Goal: Check status: Check status

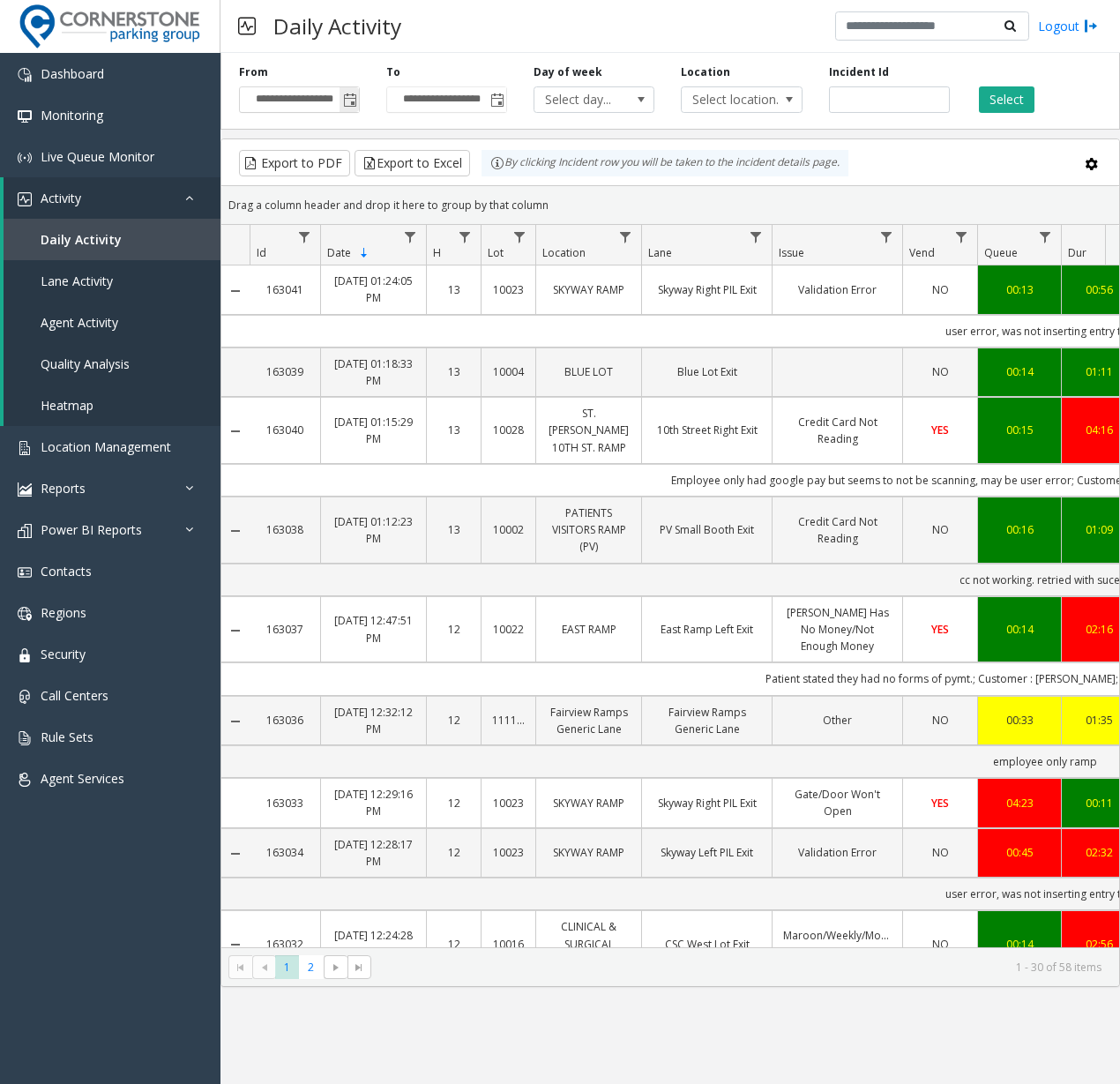
click at [339, 95] on span "Toggle popup" at bounding box center [349, 100] width 20 height 29
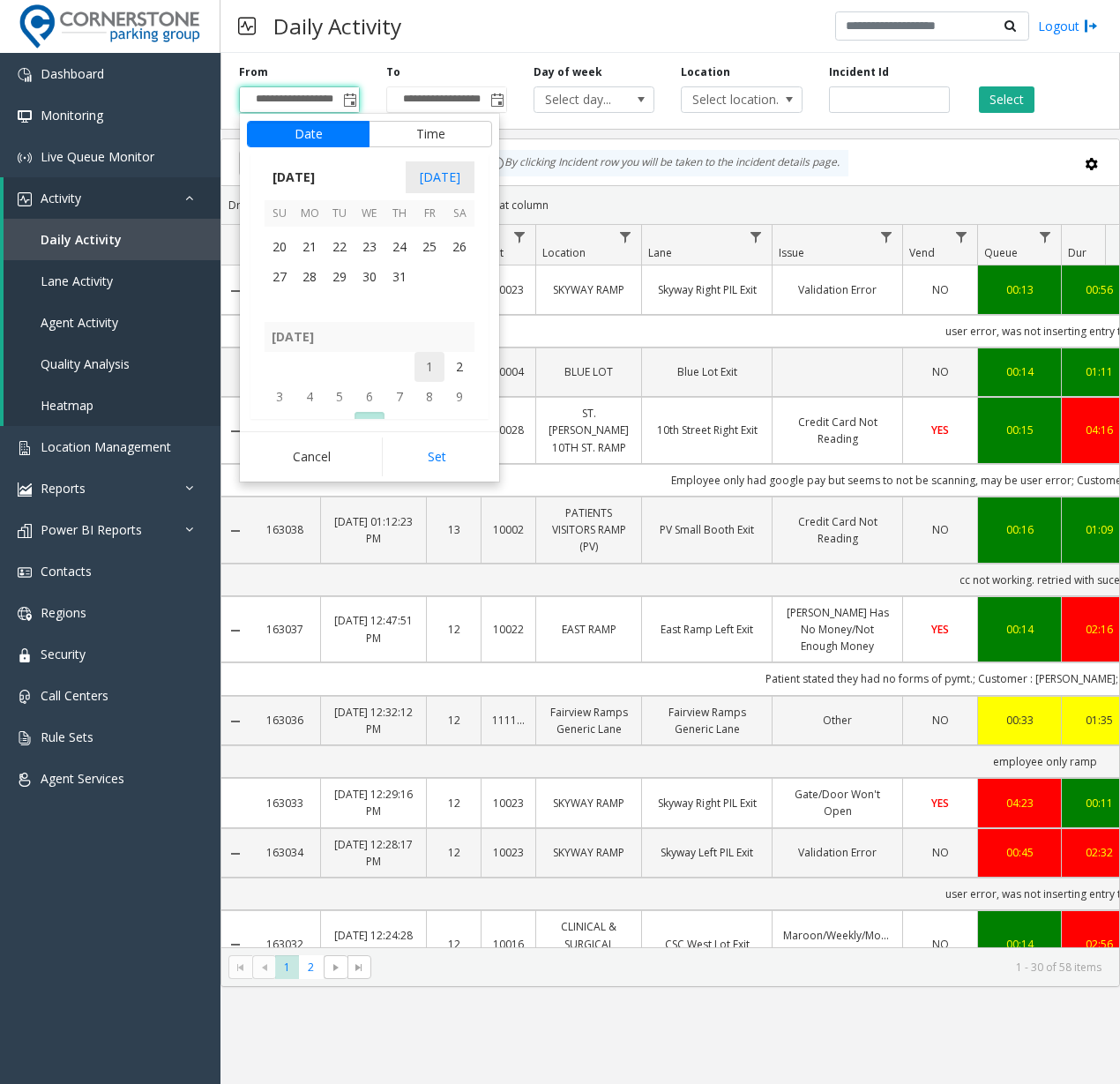
scroll to position [316082, 0]
click at [304, 276] on span "14" at bounding box center [310, 268] width 30 height 30
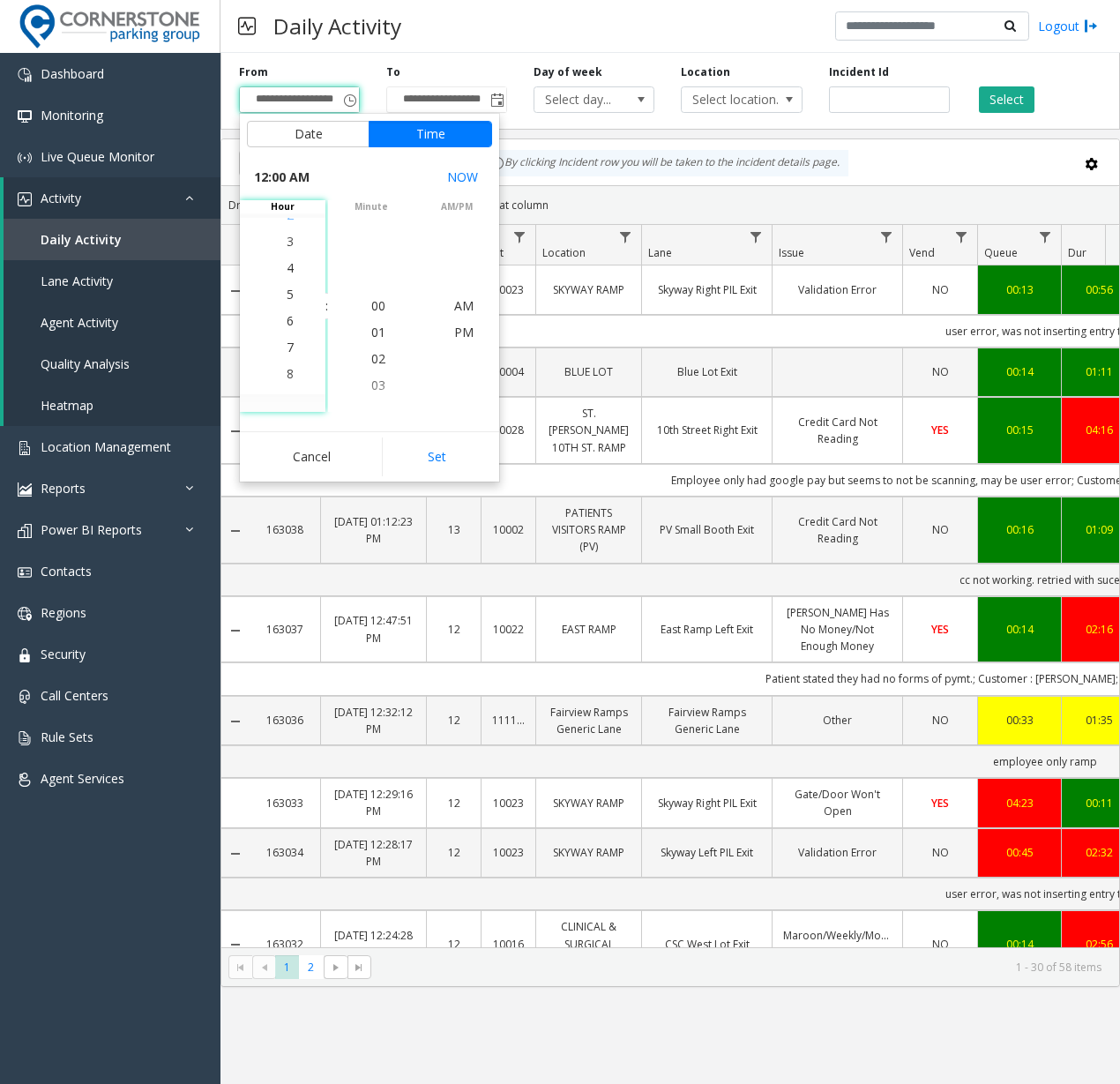
scroll to position [264, 0]
click at [289, 334] on span "11" at bounding box center [290, 331] width 14 height 17
click at [284, 305] on span "11" at bounding box center [290, 305] width 14 height 17
click at [463, 333] on span "PM" at bounding box center [464, 331] width 20 height 17
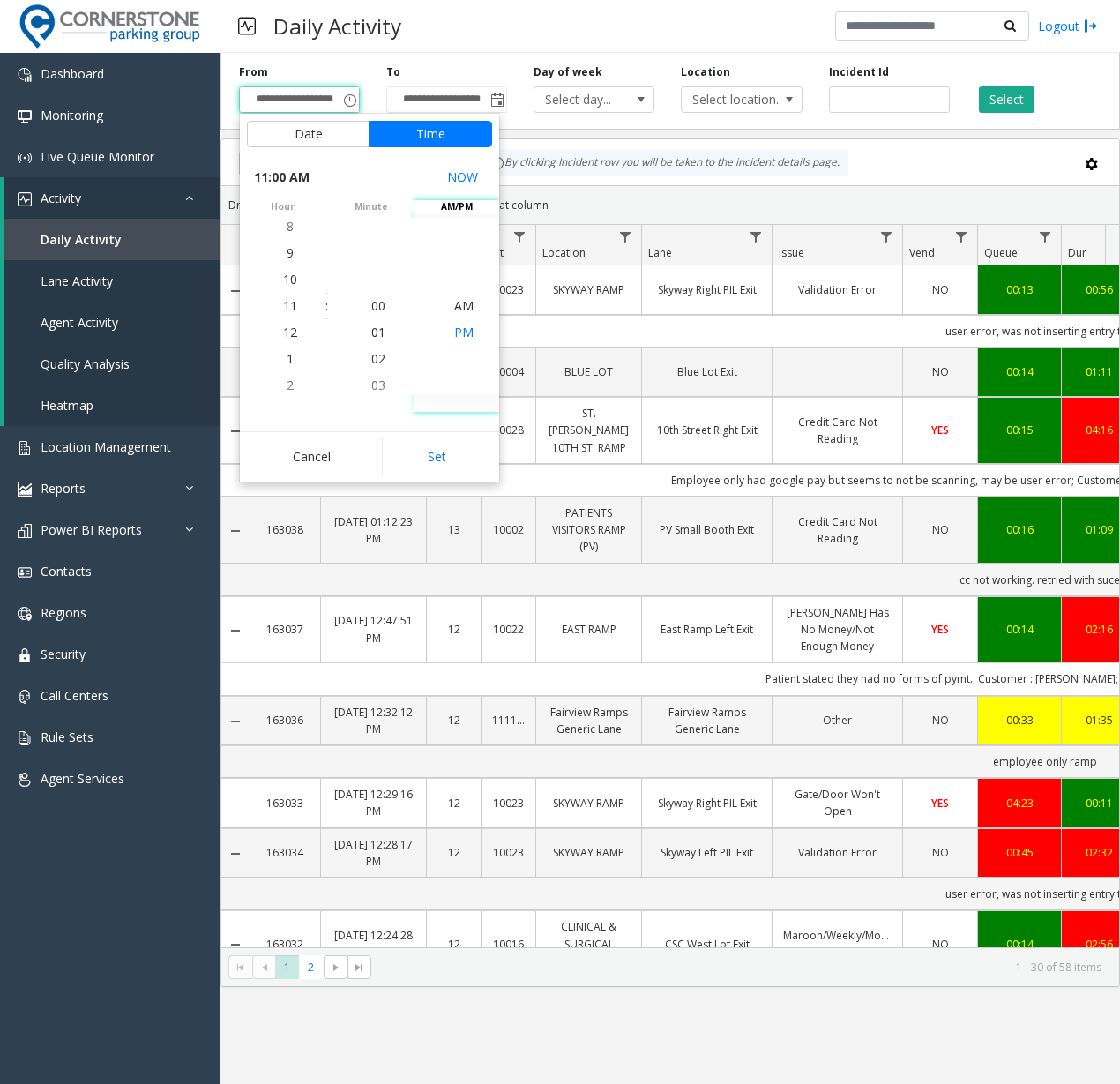
scroll to position [27, 0]
click at [421, 457] on button "Set" at bounding box center [437, 456] width 112 height 38
type input "**********"
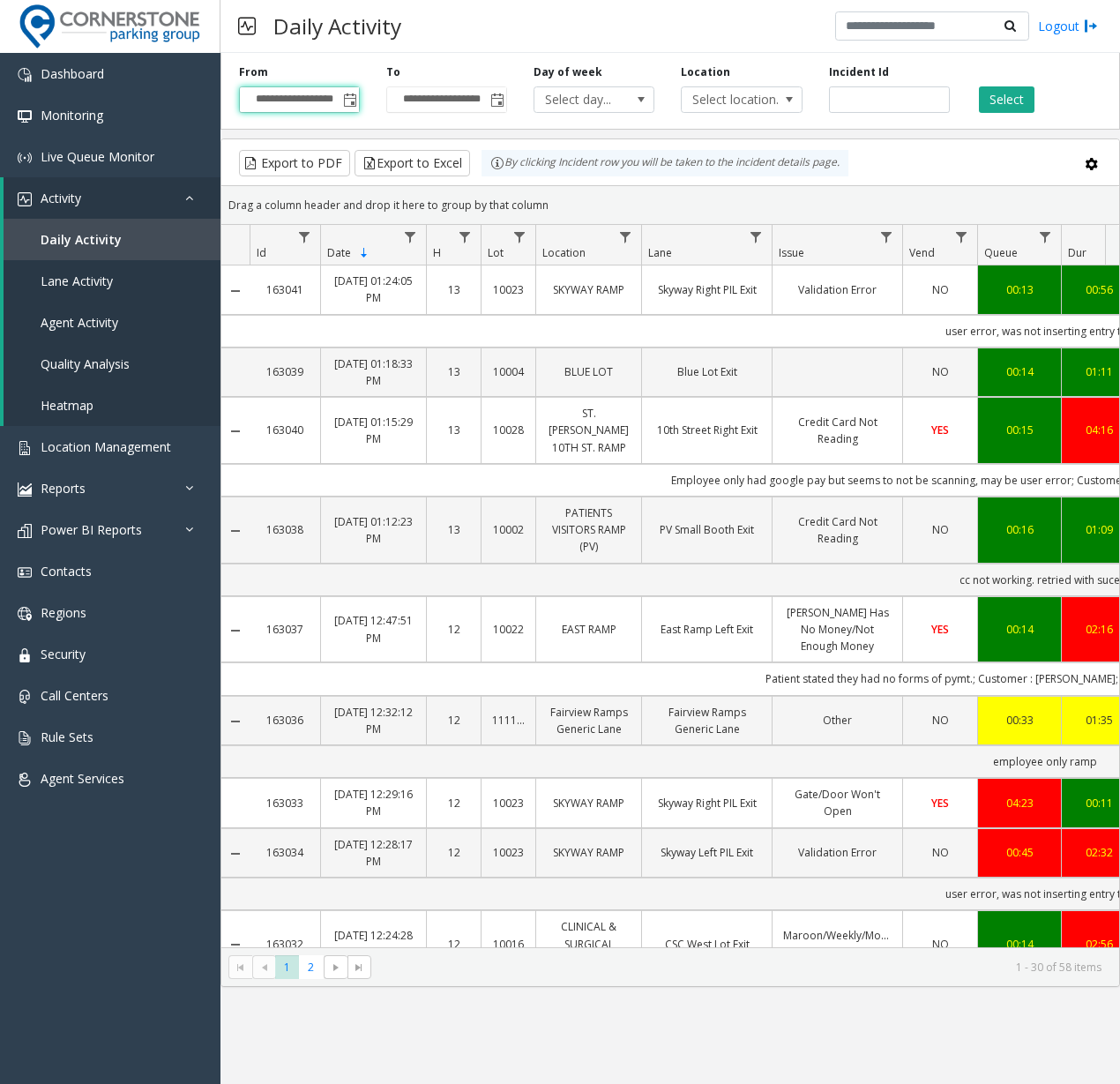
scroll to position [0, 2]
click at [495, 104] on span "Toggle popup" at bounding box center [497, 101] width 14 height 14
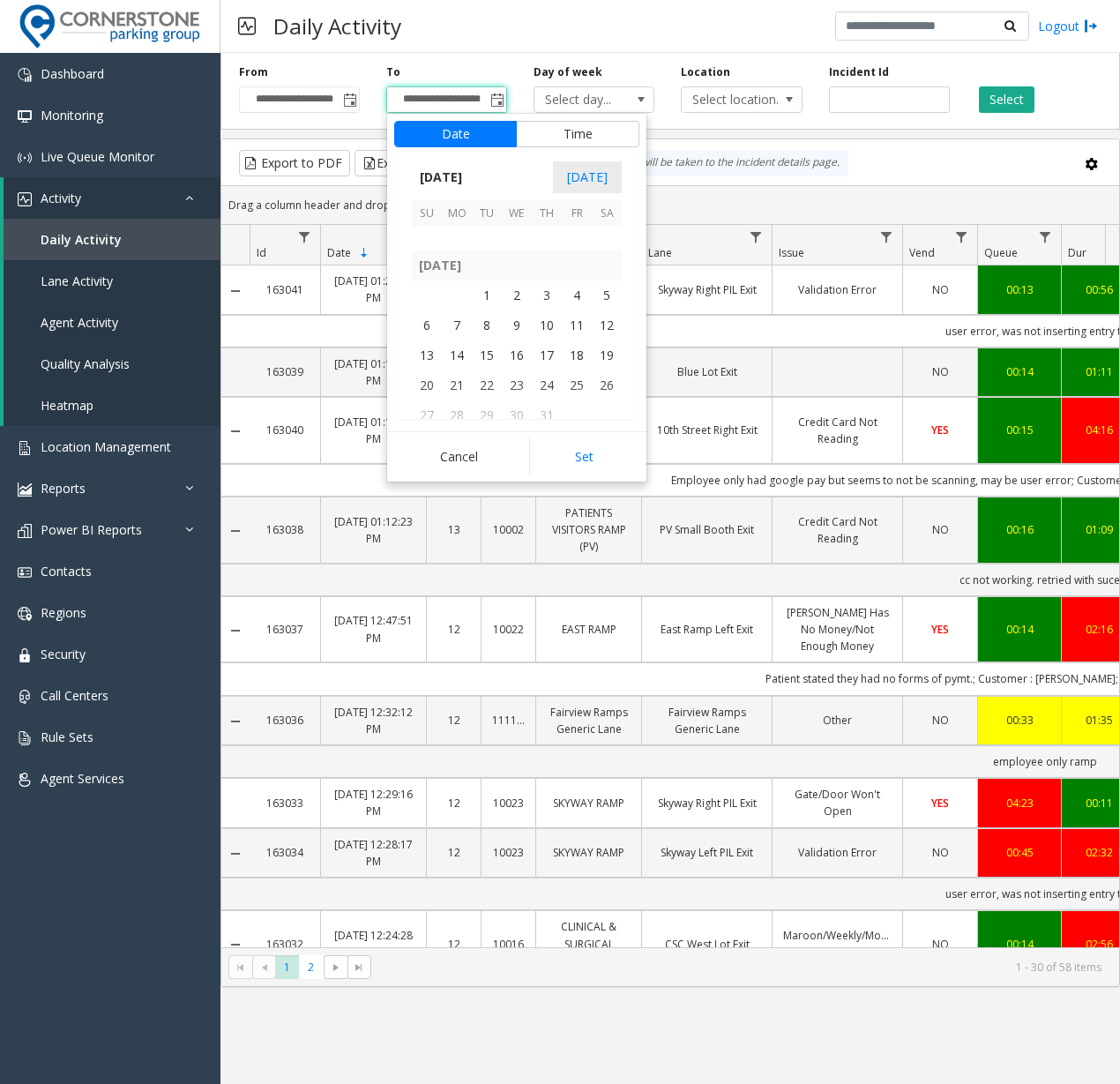
scroll to position [315994, 0]
click at [456, 362] on span "14" at bounding box center [457, 356] width 30 height 30
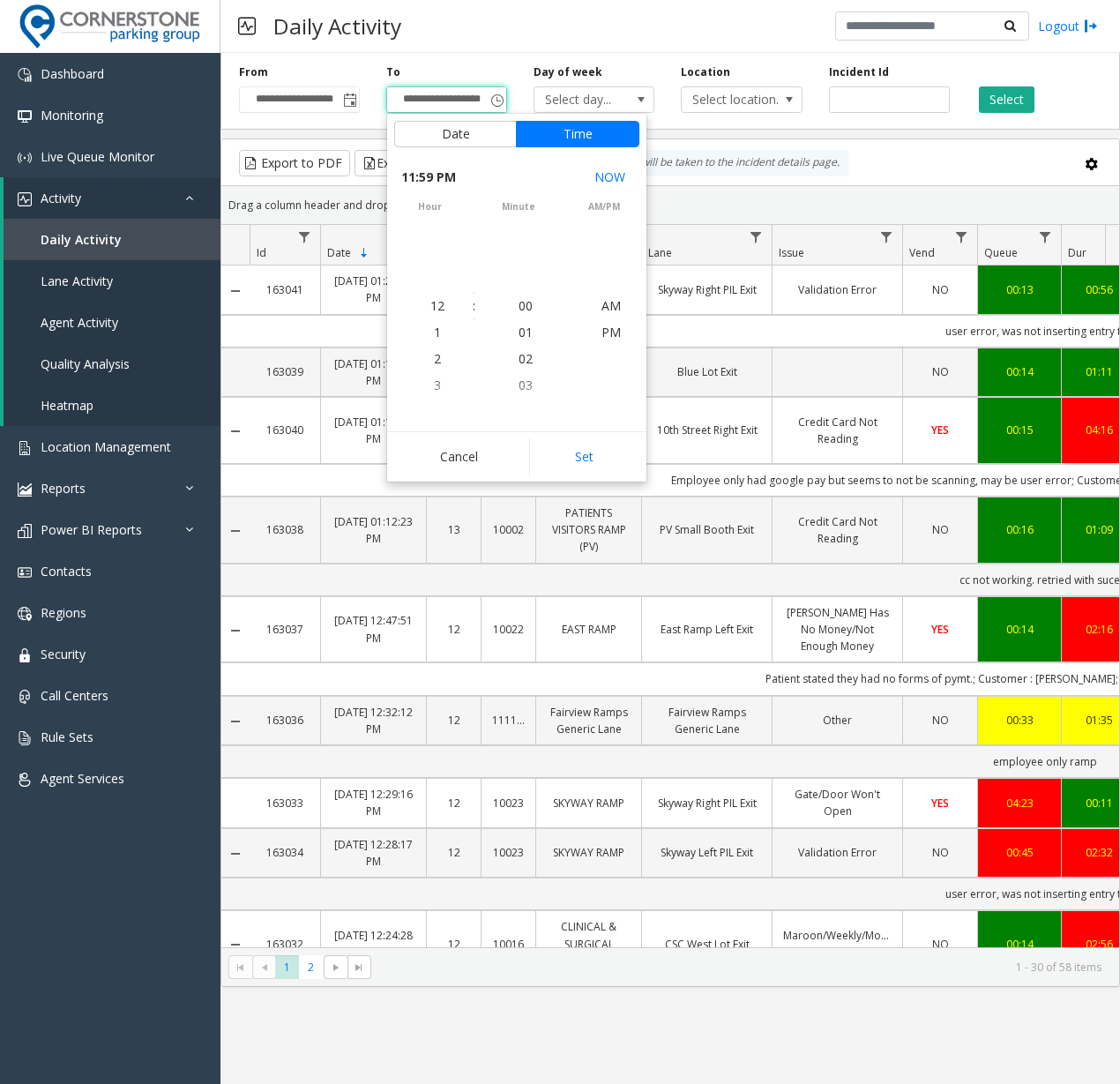
scroll to position [27, 0]
click at [578, 467] on button "Set" at bounding box center [584, 456] width 112 height 38
type input "**********"
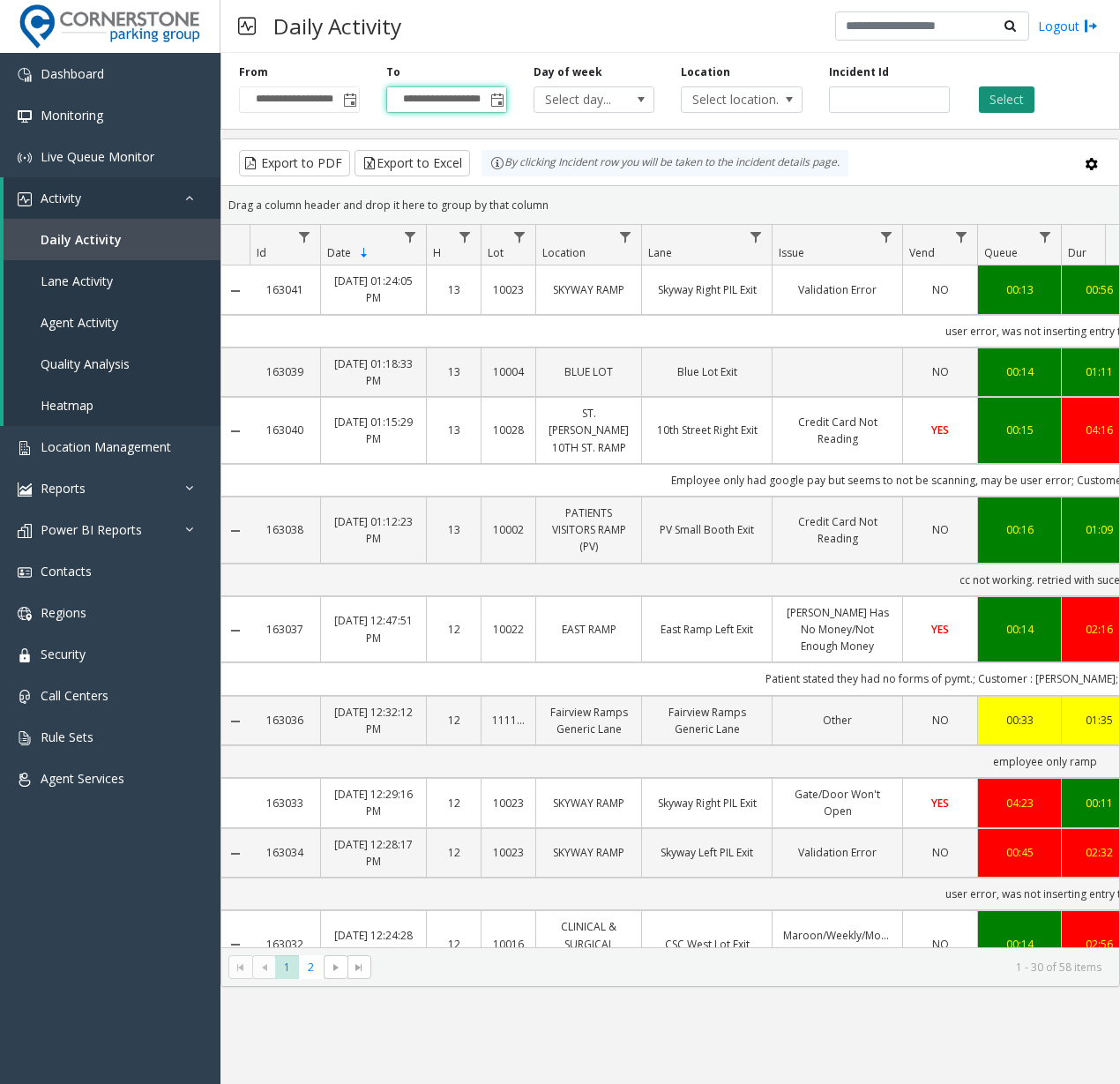
scroll to position [0, 0]
click at [743, 97] on button "Select" at bounding box center [1007, 100] width 55 height 27
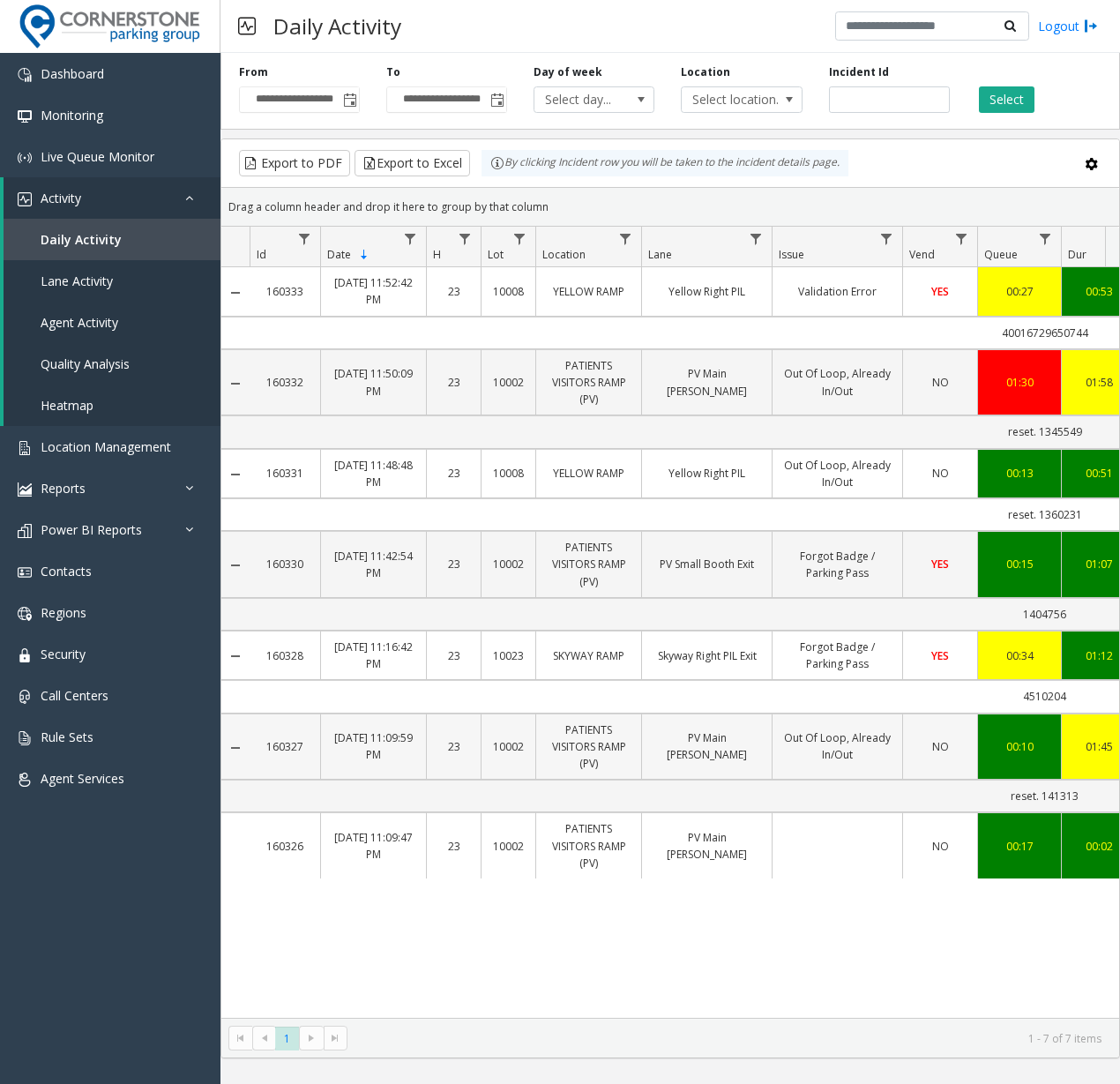
click at [266, 743] on link "160327" at bounding box center [285, 746] width 49 height 17
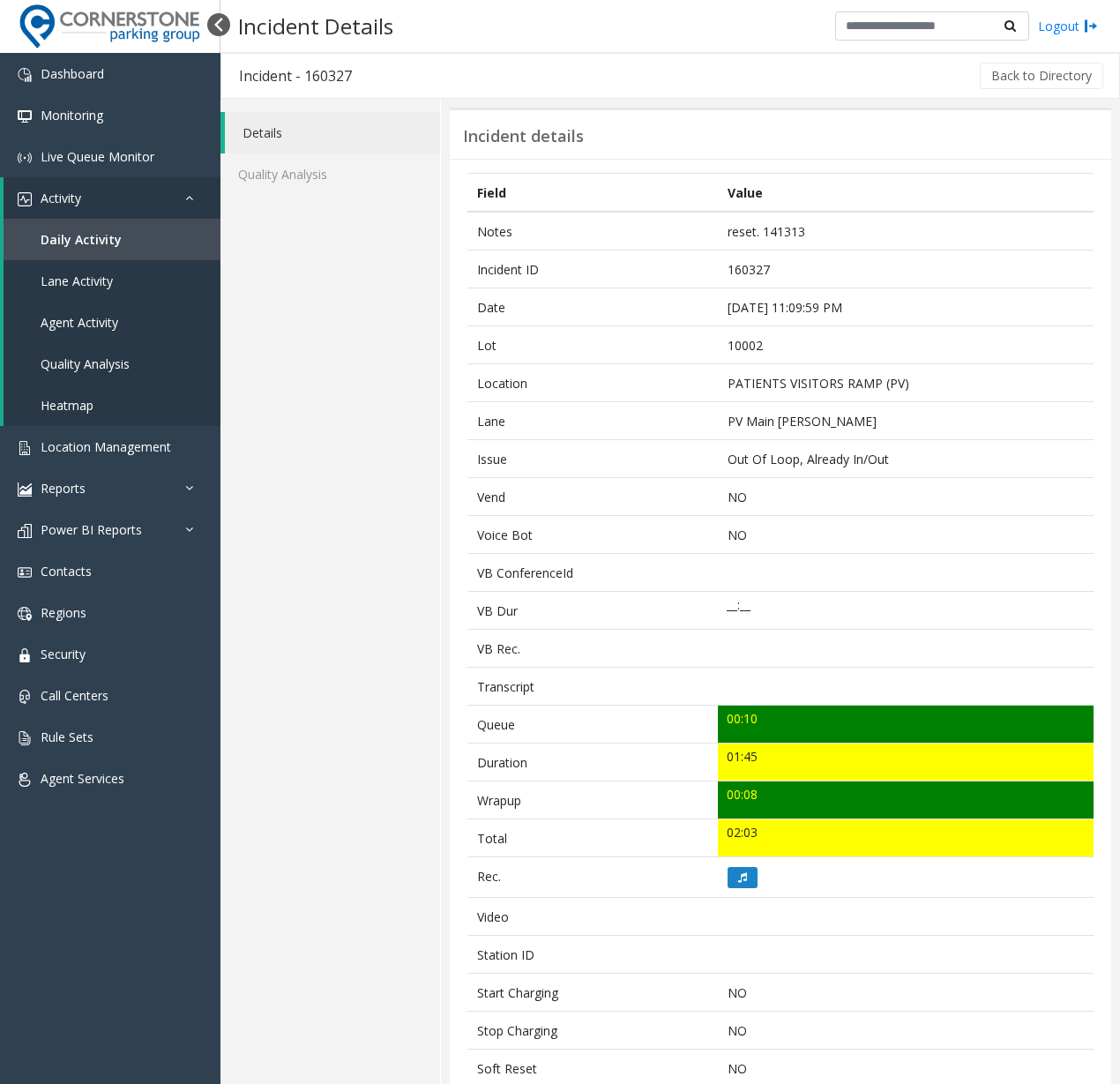
click at [213, 26] on div at bounding box center [218, 24] width 23 height 23
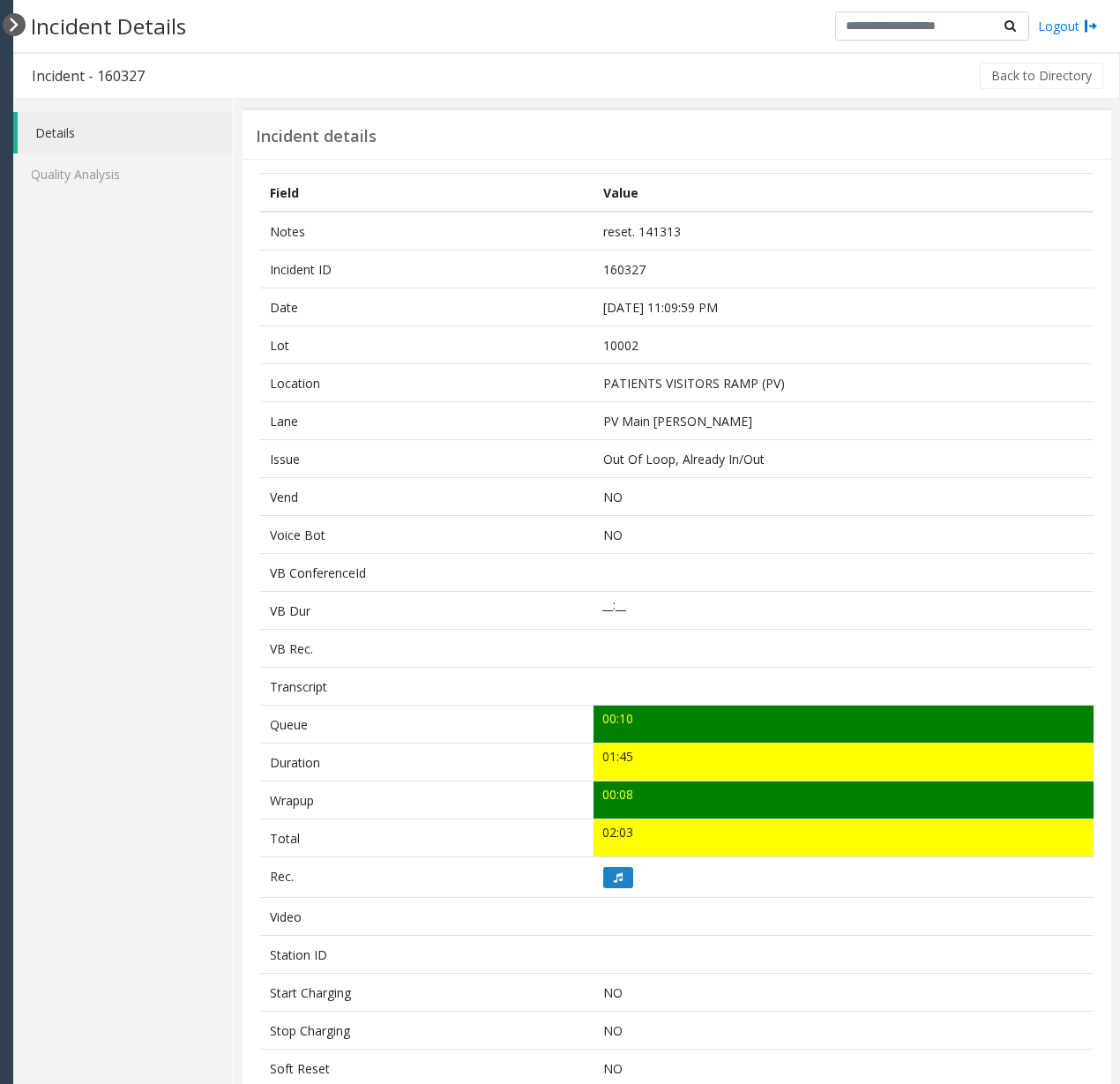
click at [13, 26] on div at bounding box center [14, 24] width 23 height 23
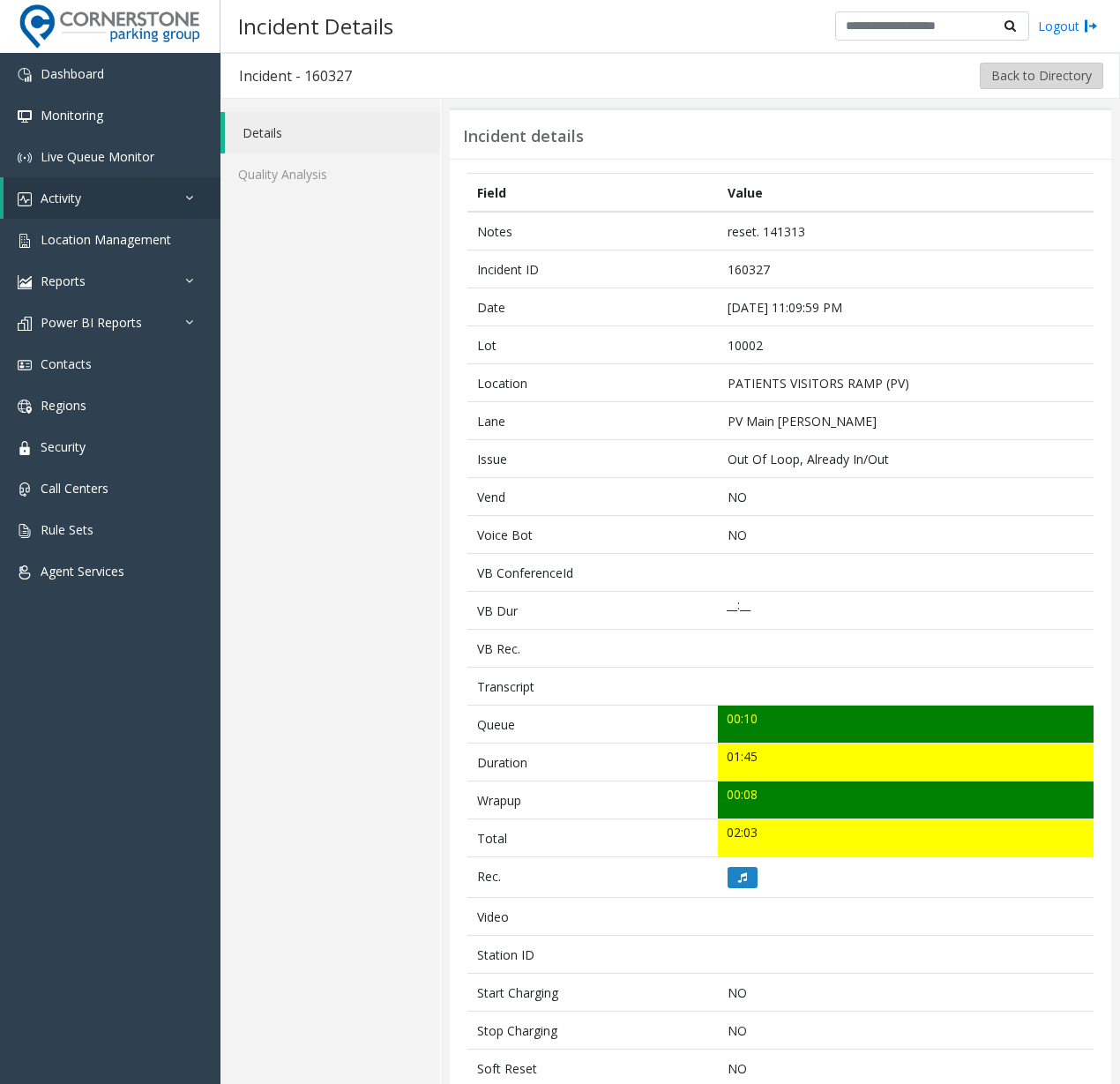
click at [743, 87] on button "Back to Directory" at bounding box center [1041, 75] width 123 height 27
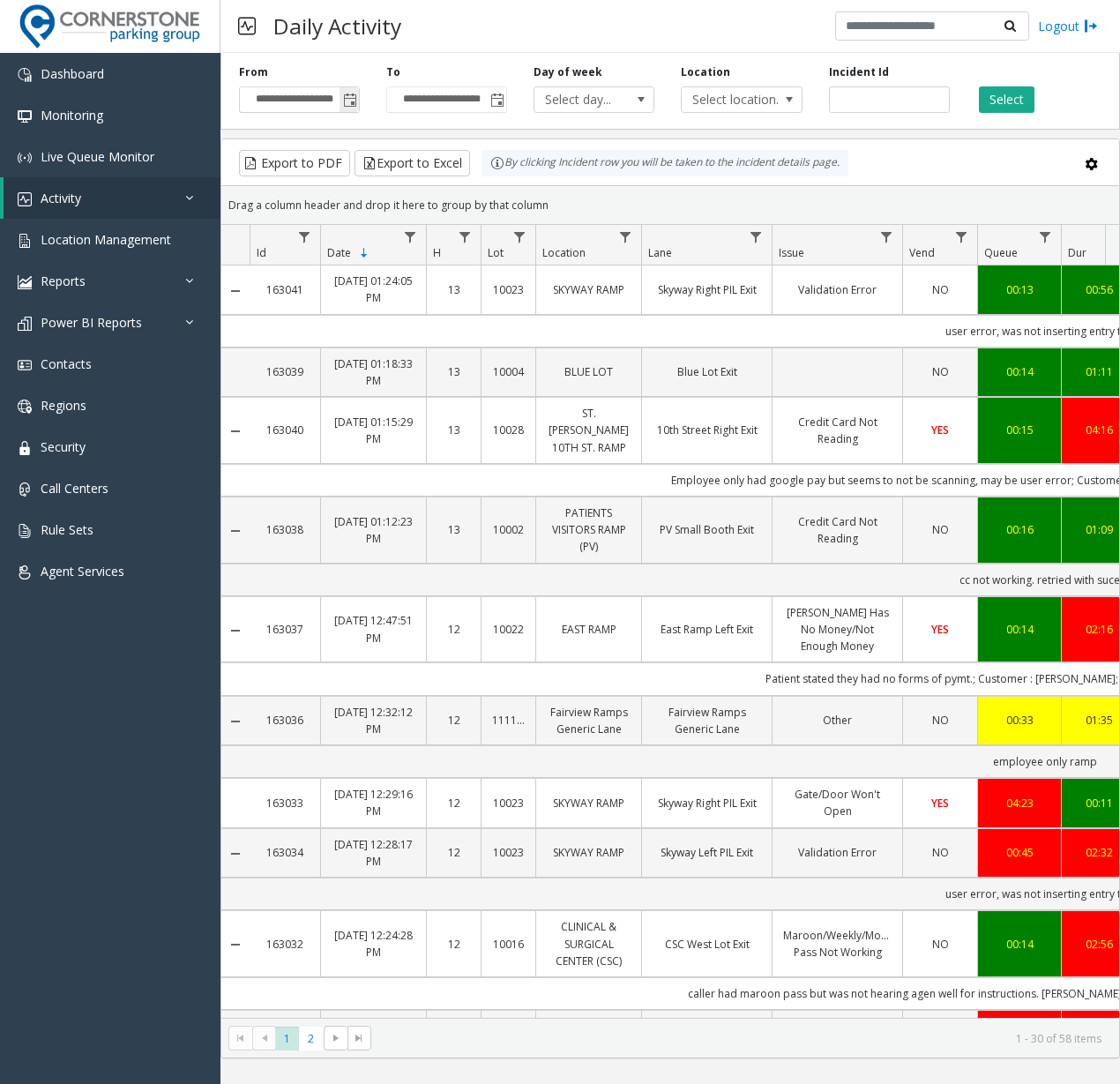
click at [345, 104] on span "Toggle popup" at bounding box center [350, 101] width 14 height 14
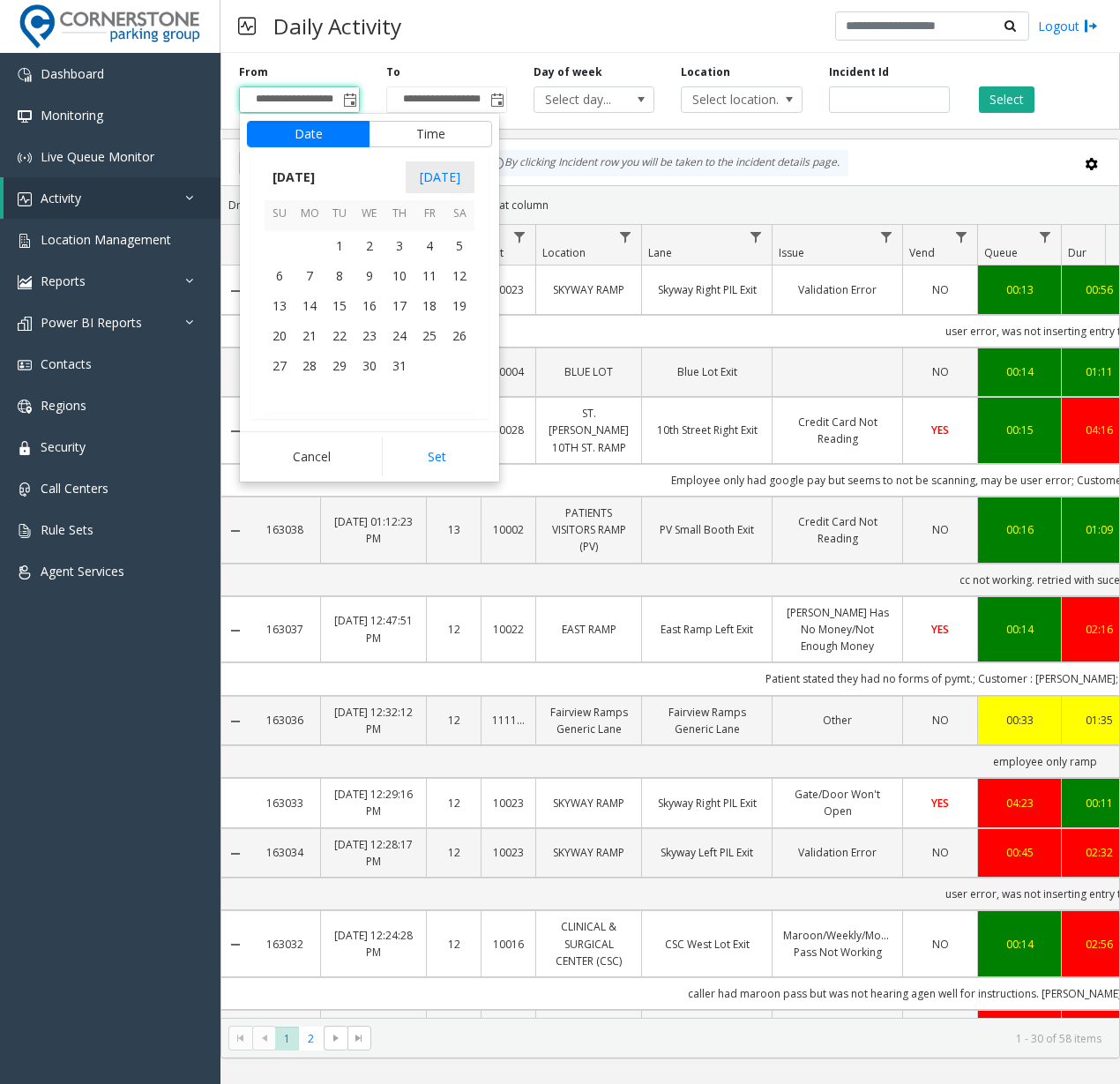
scroll to position [315994, 0]
click at [320, 356] on span "14" at bounding box center [310, 356] width 30 height 30
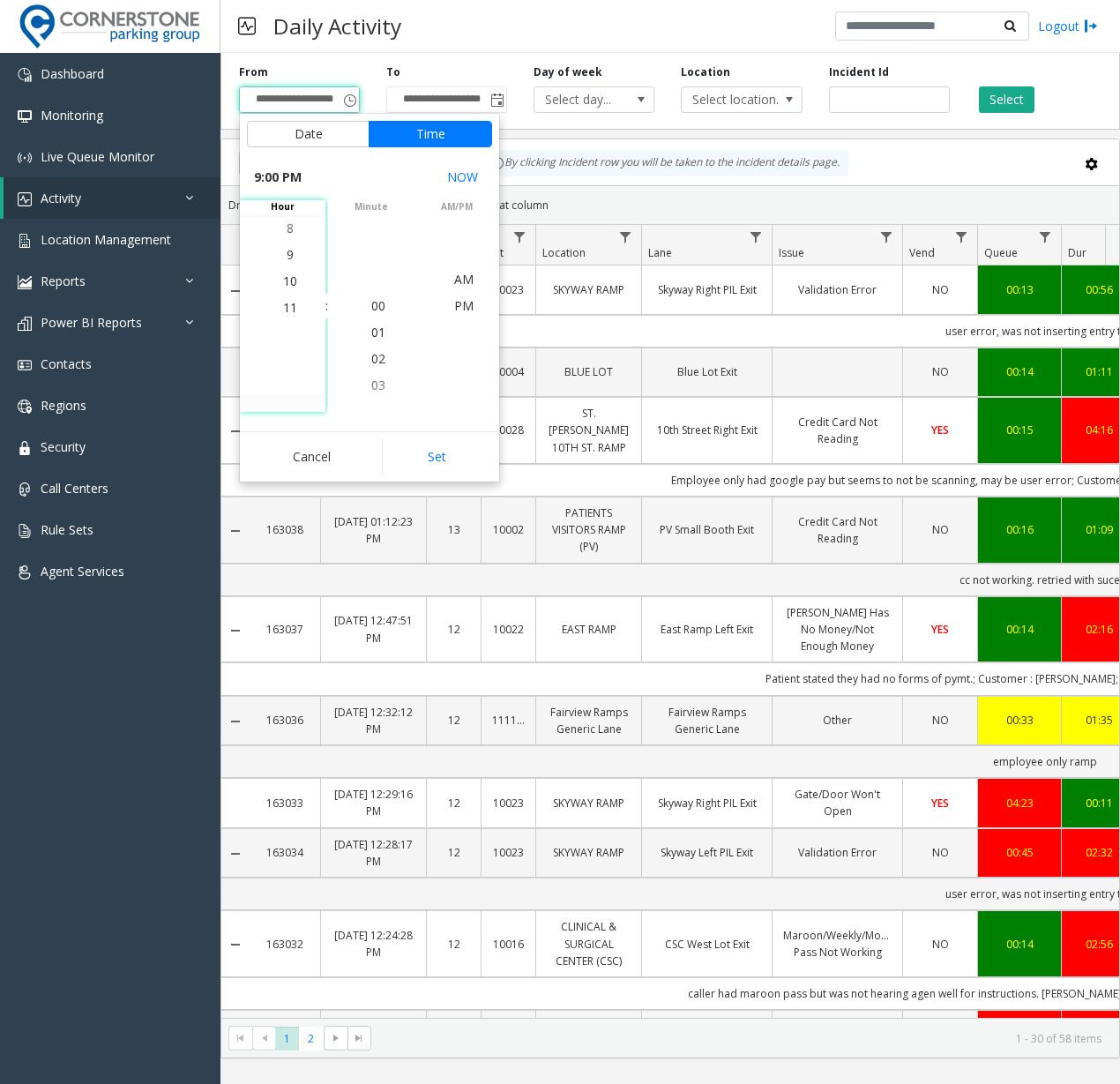
scroll to position [609, 0]
click at [420, 446] on button "Set" at bounding box center [437, 456] width 112 height 38
type input "**********"
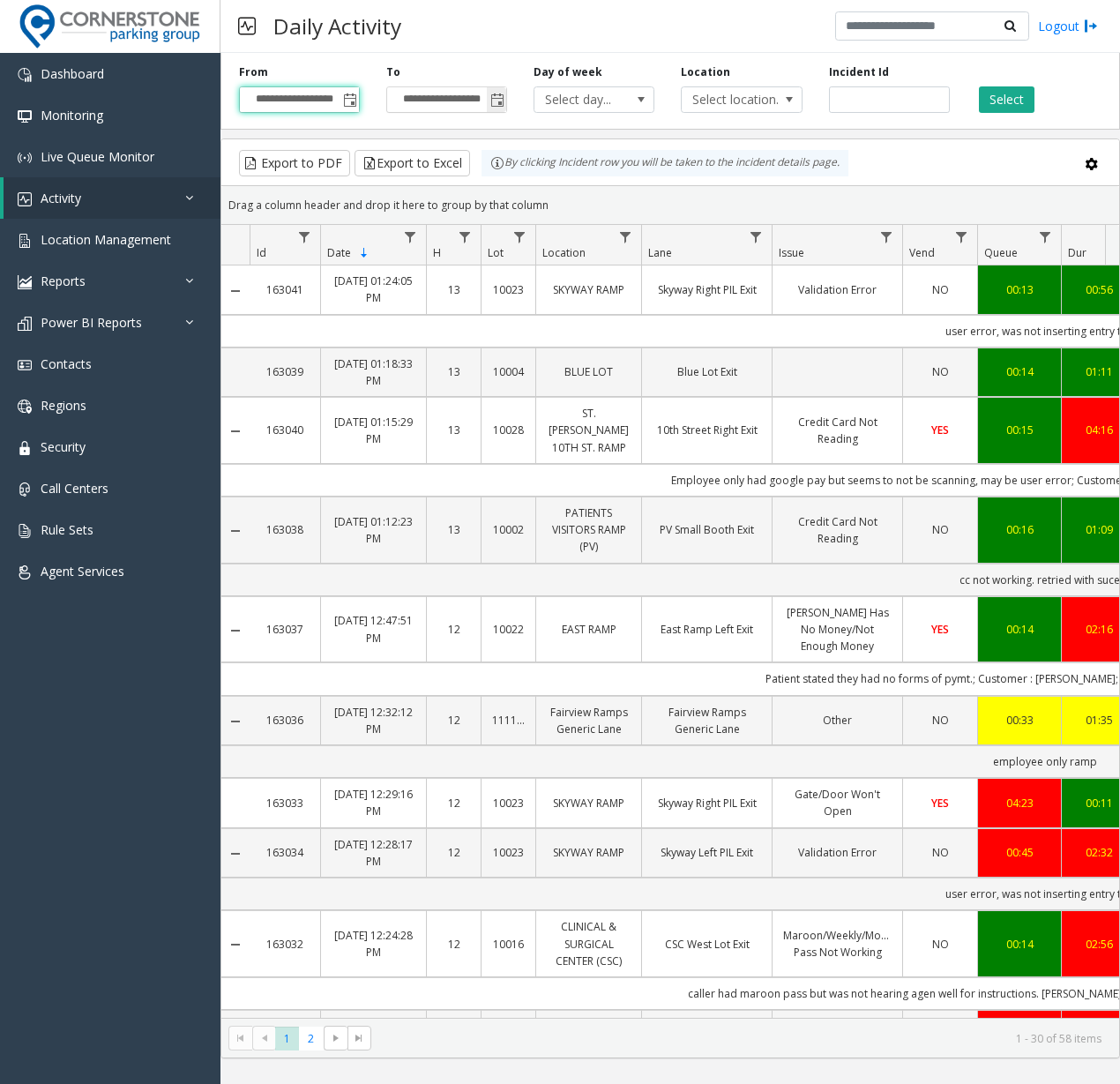
click at [496, 96] on span "Toggle popup" at bounding box center [497, 101] width 14 height 14
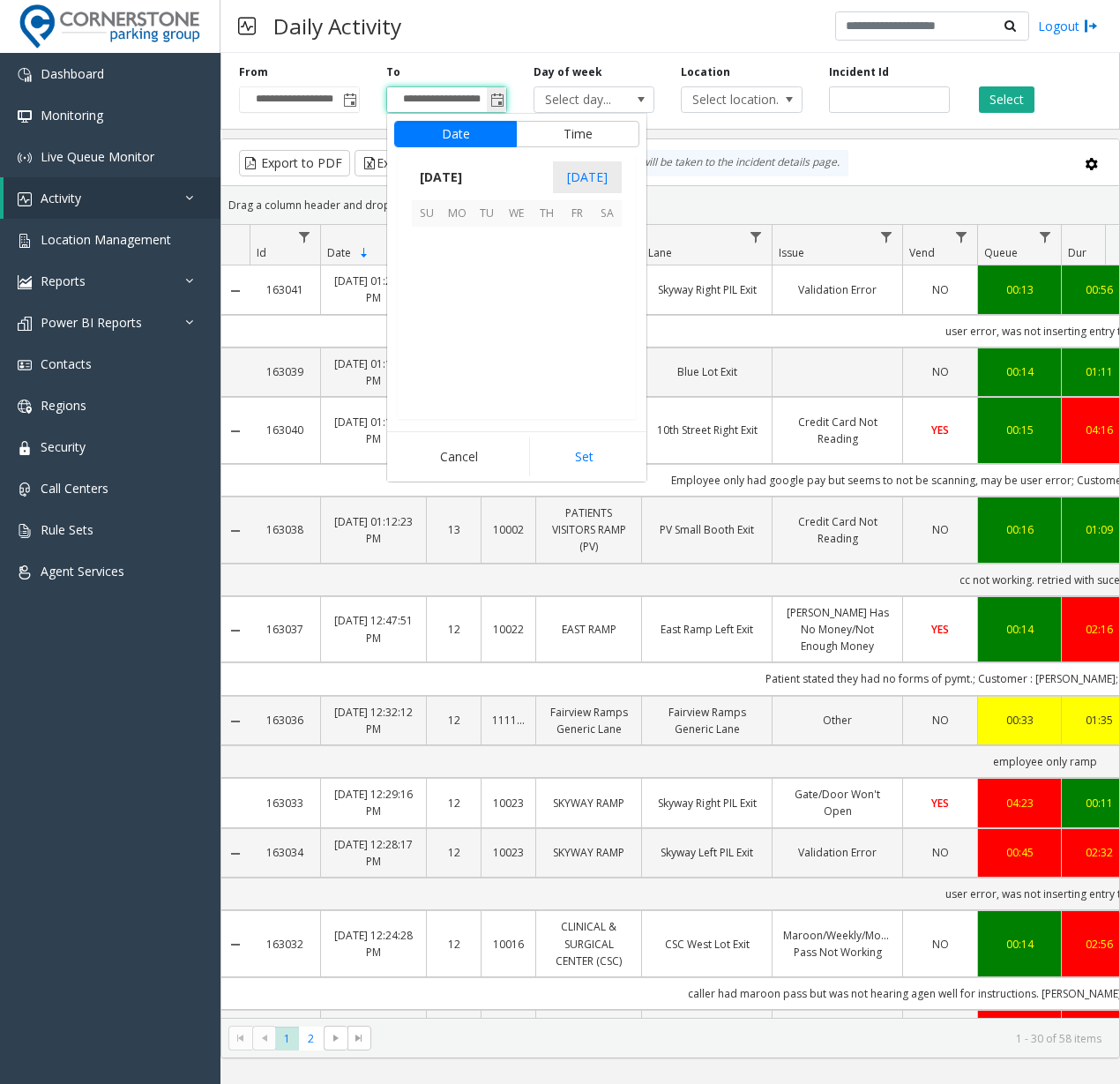
scroll to position [0, 0]
click at [452, 355] on span "14" at bounding box center [457, 356] width 30 height 30
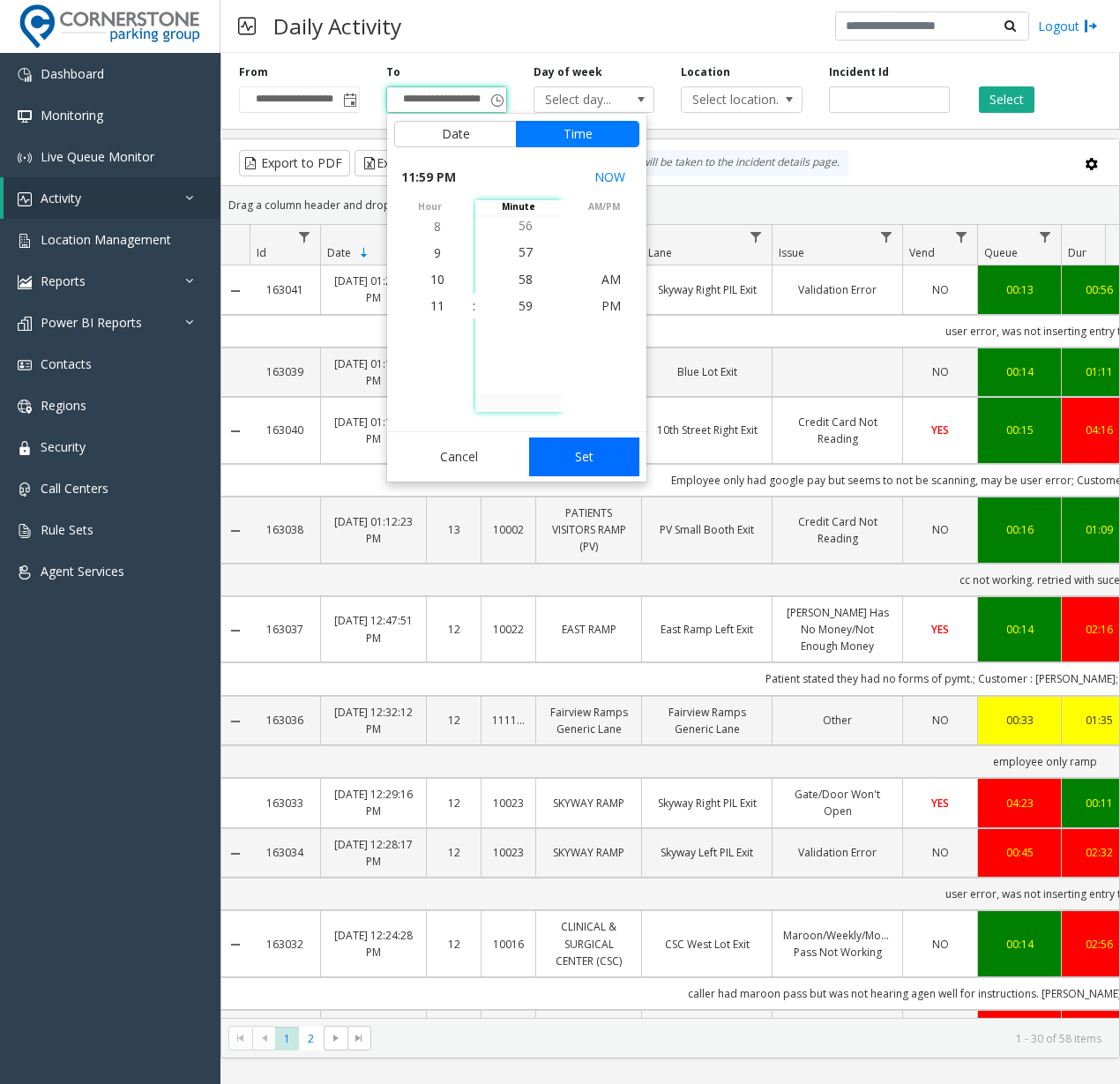
click at [570, 444] on button "Set" at bounding box center [584, 456] width 112 height 38
type input "**********"
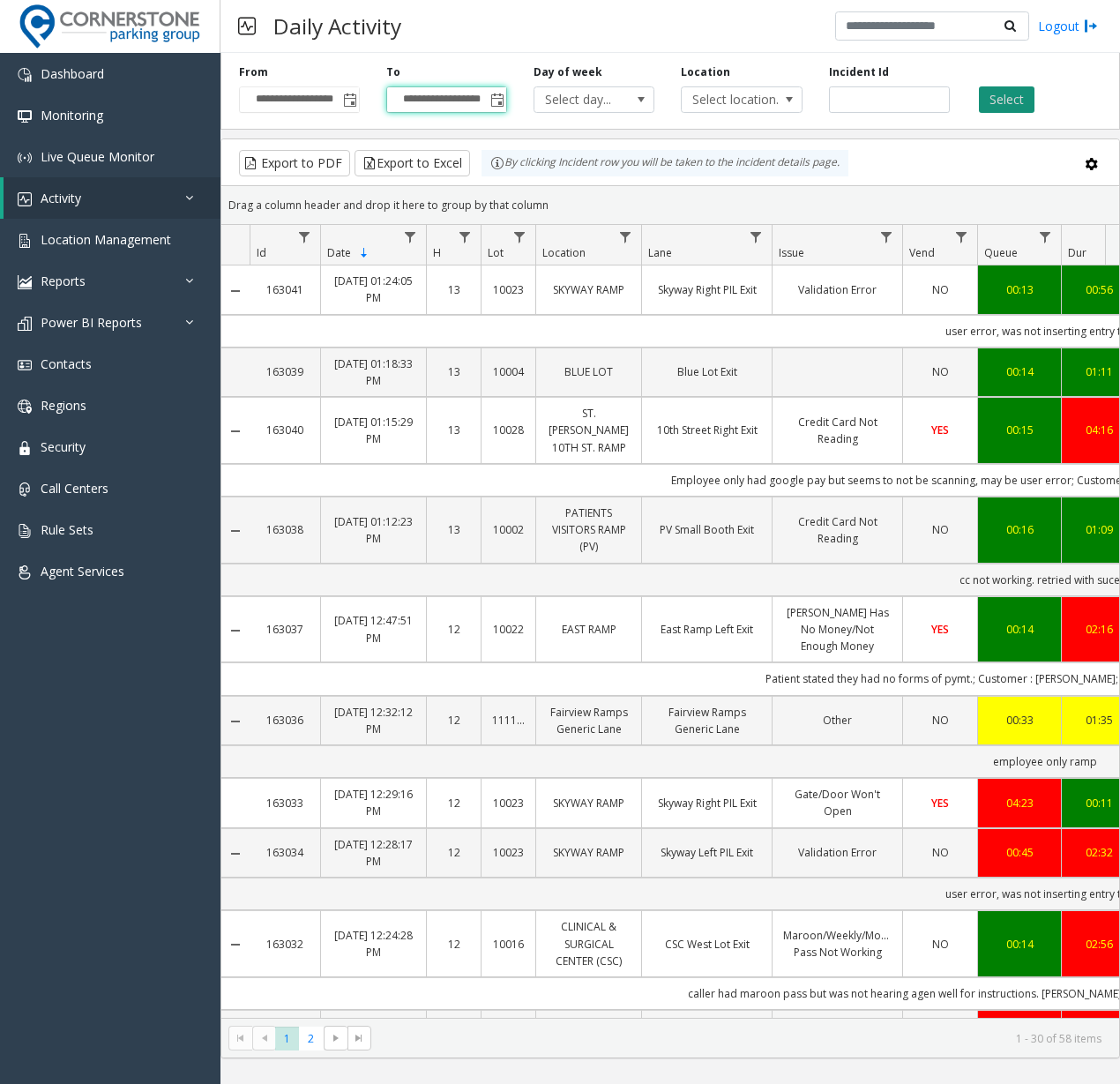
click at [743, 97] on button "Select" at bounding box center [1007, 100] width 55 height 27
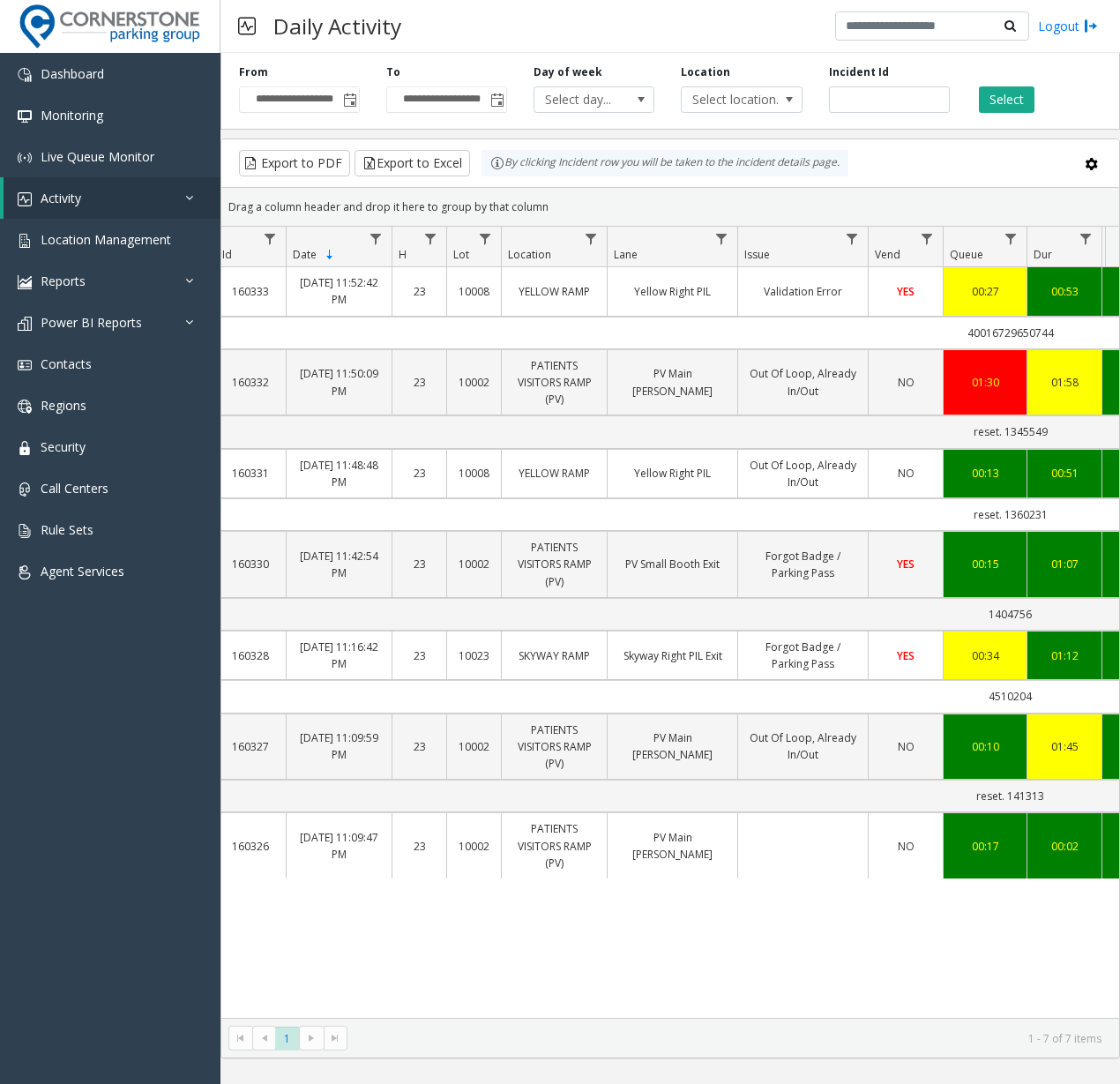
scroll to position [0, 36]
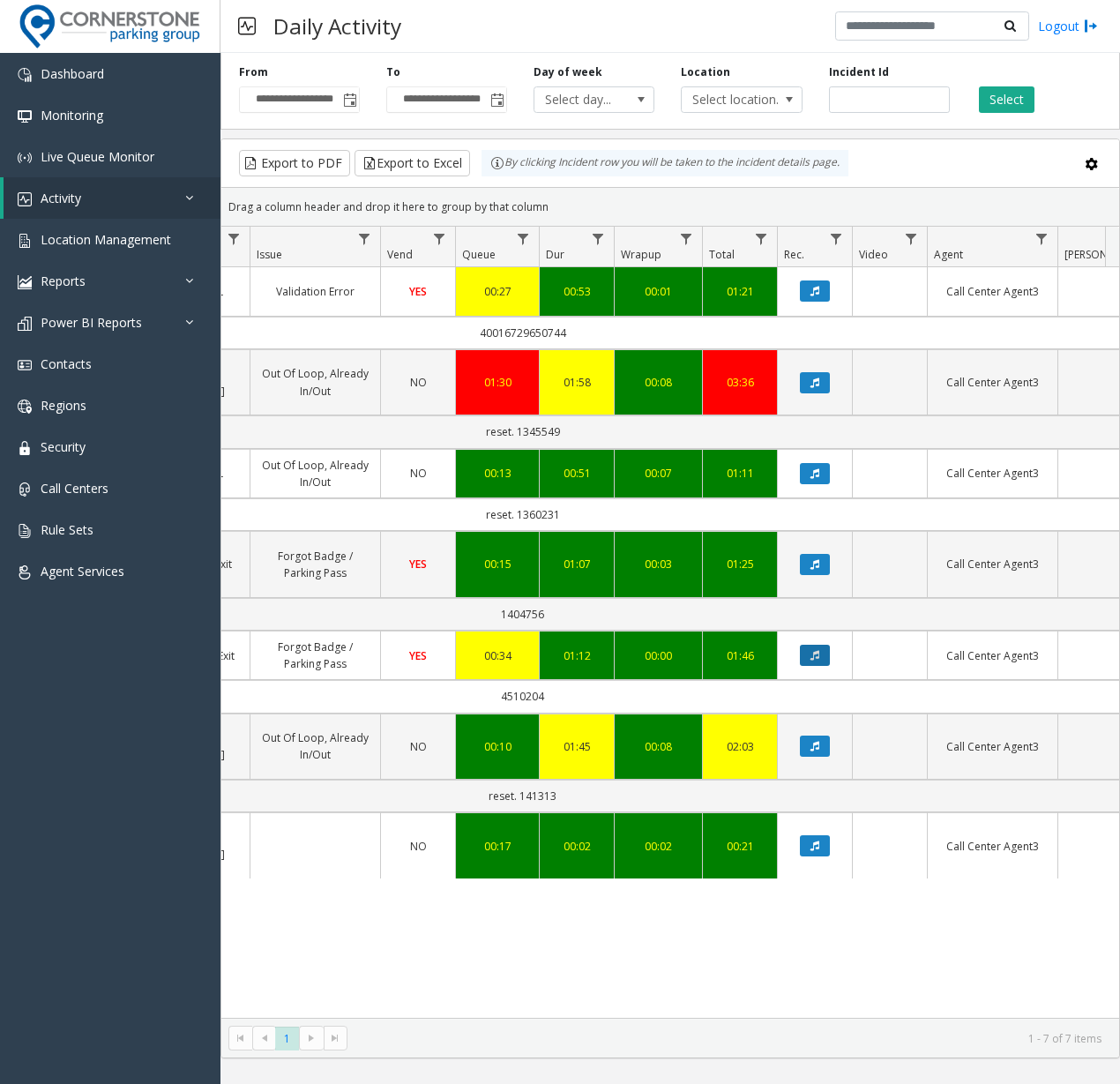
click at [743, 661] on button "Data table" at bounding box center [815, 654] width 30 height 21
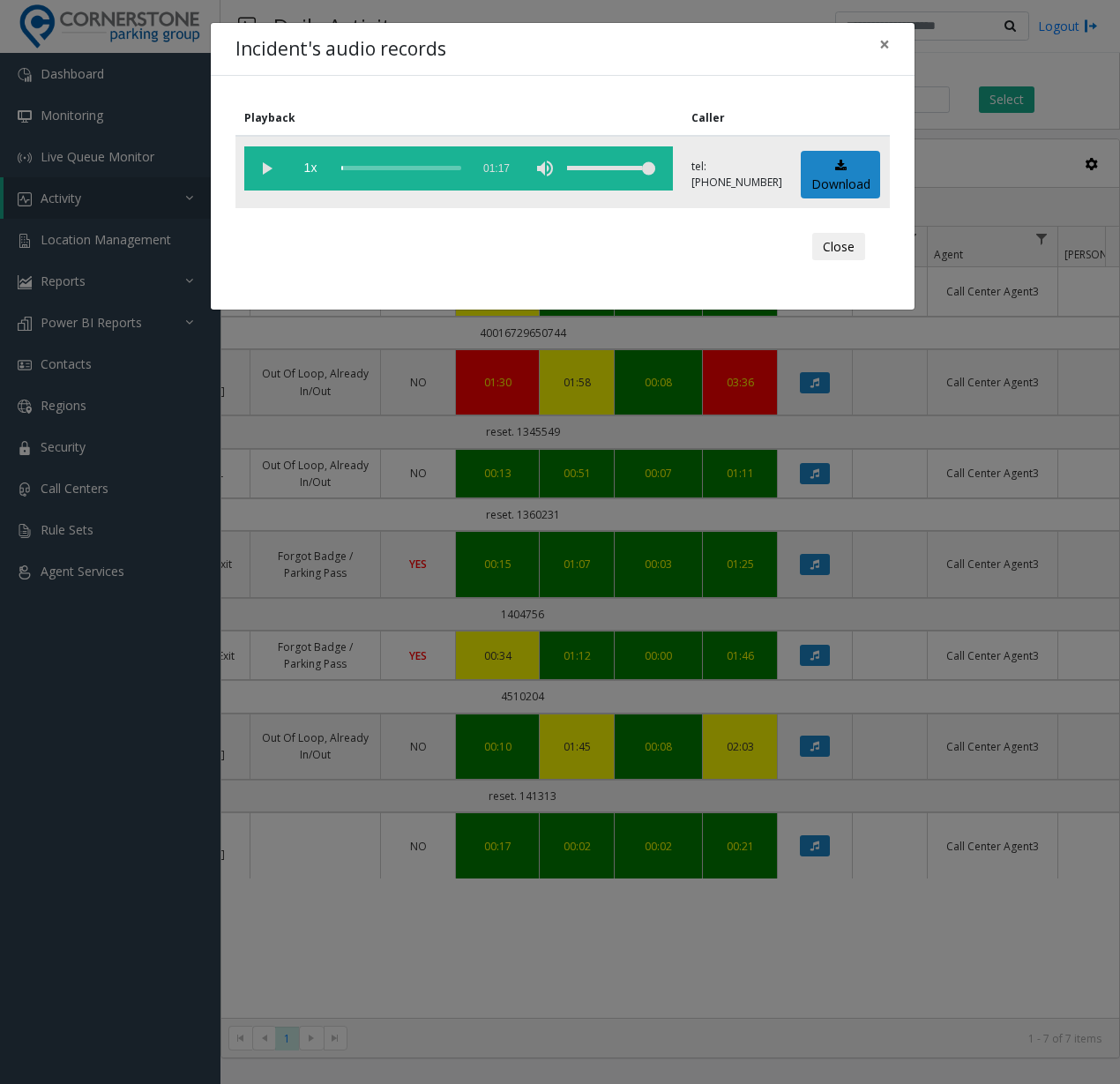
click at [268, 169] on vg-play-pause at bounding box center [266, 168] width 44 height 44
click at [363, 167] on div "scrub bar" at bounding box center [402, 168] width 120 height 44
click at [743, 249] on button "Close" at bounding box center [839, 247] width 53 height 29
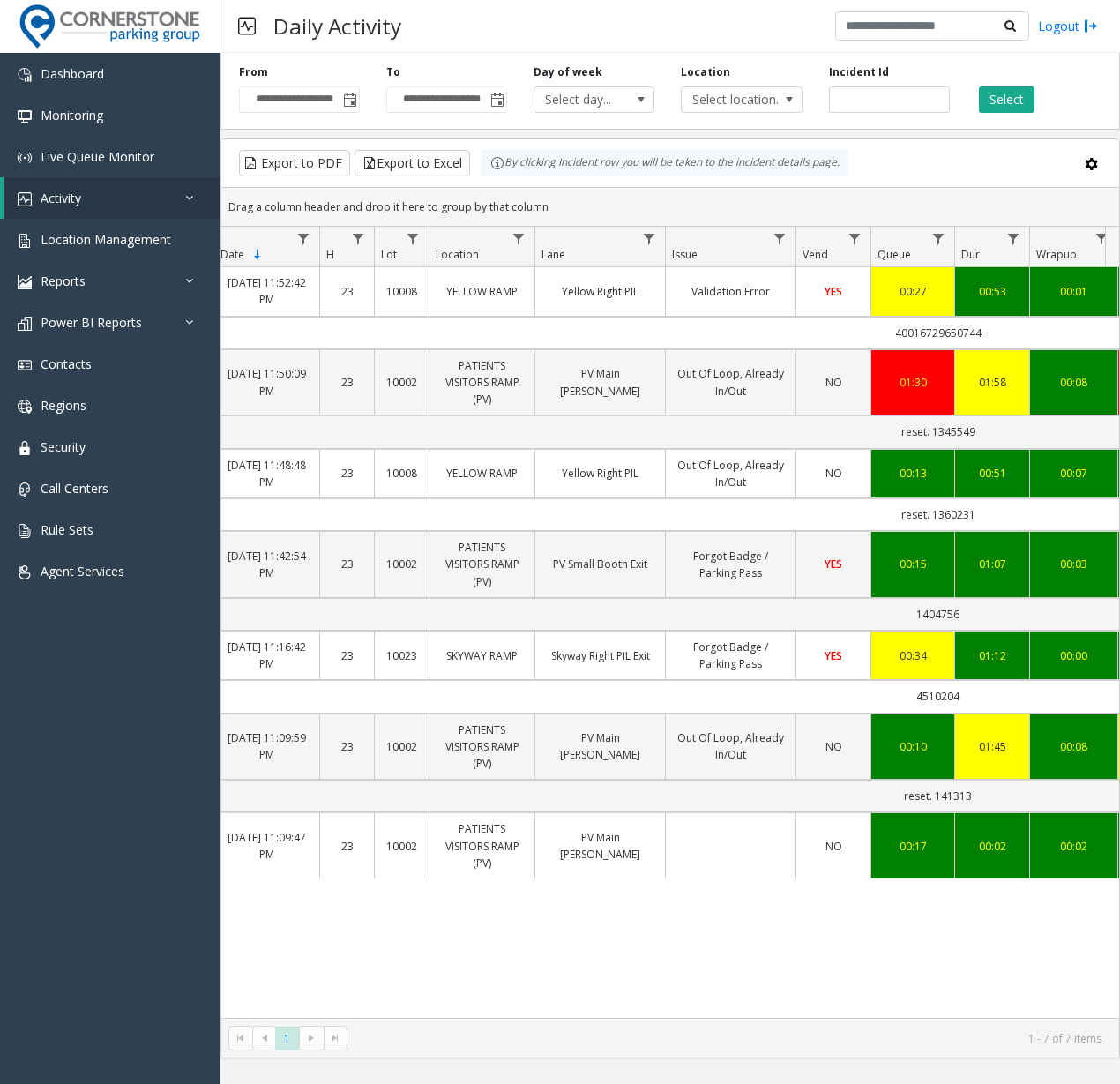
scroll to position [0, 110]
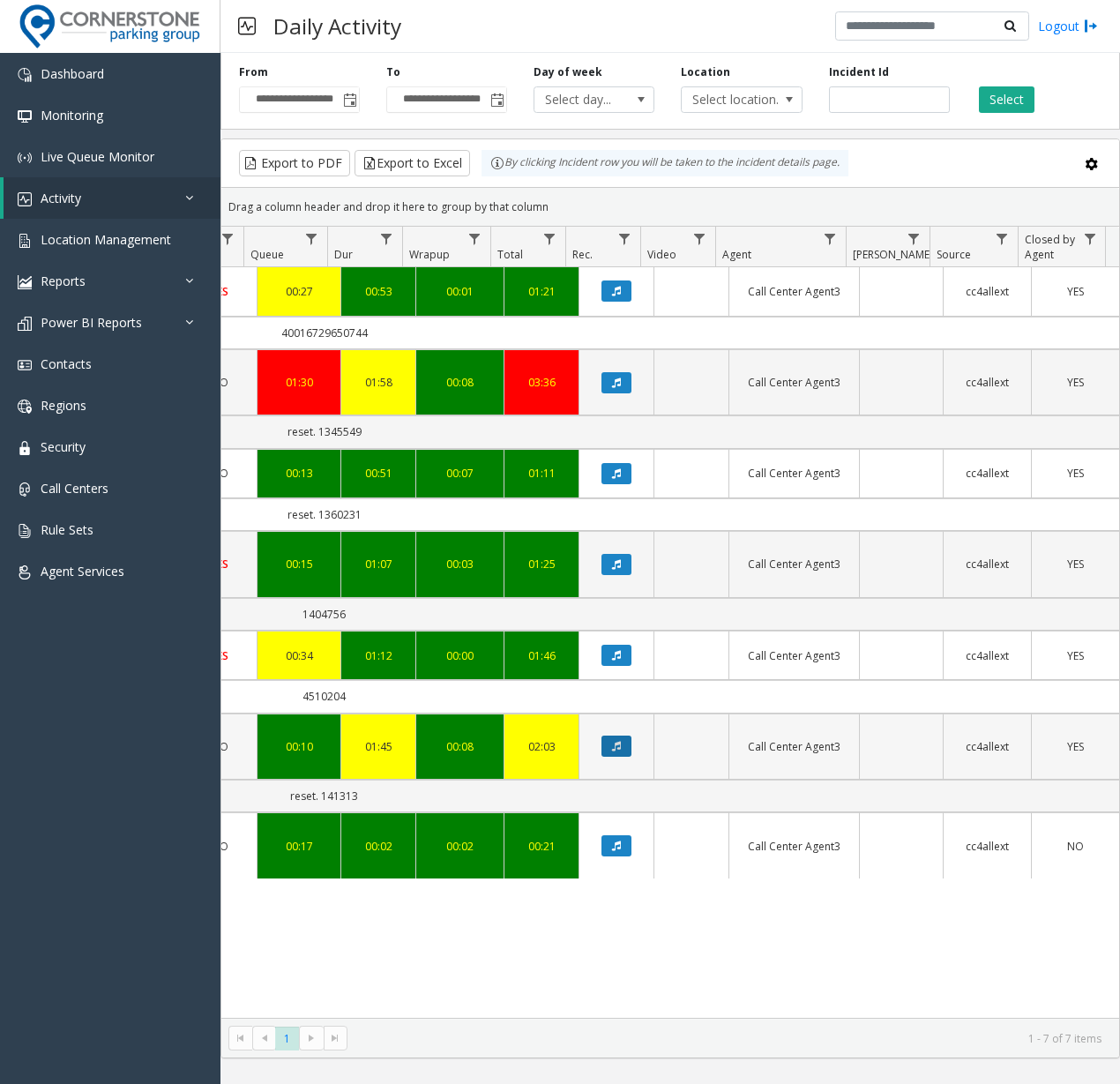
click at [602, 745] on button "Data table" at bounding box center [617, 746] width 30 height 21
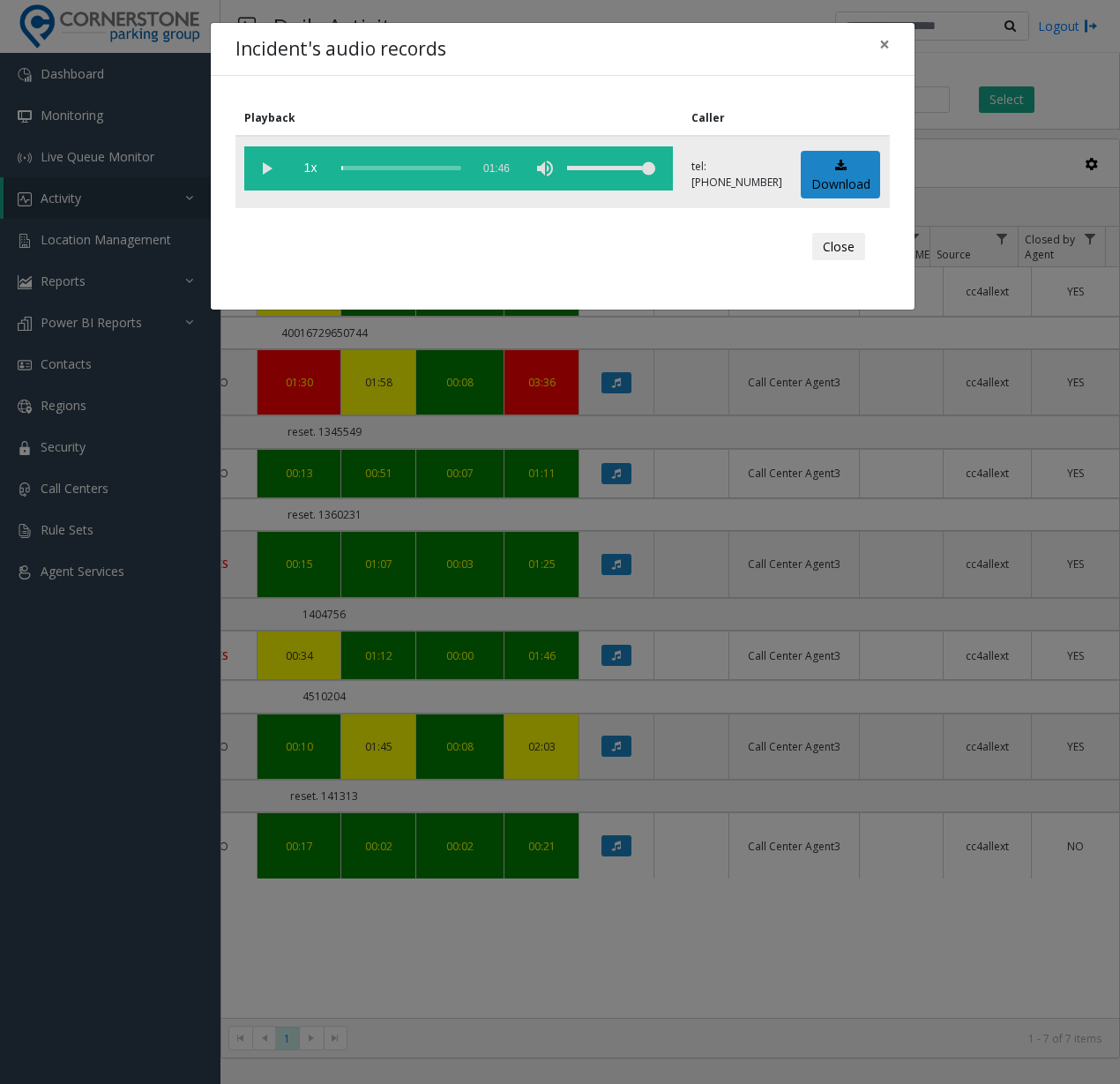
click at [267, 171] on vg-play-pause at bounding box center [266, 168] width 44 height 44
click at [356, 169] on div "scrub bar" at bounding box center [402, 168] width 120 height 44
click at [743, 46] on span "×" at bounding box center [884, 43] width 11 height 25
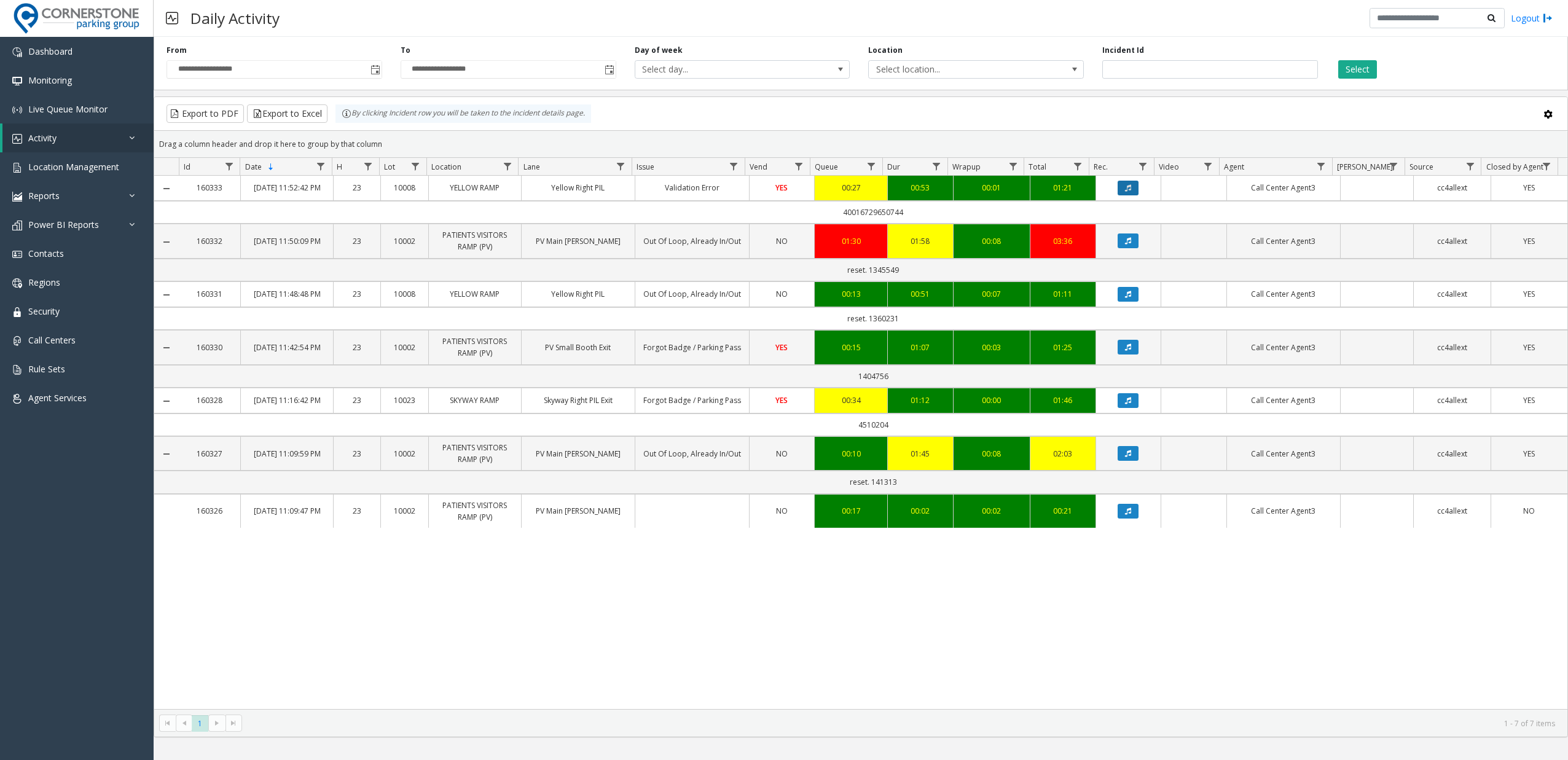
click at [518, 194] on button "Data table" at bounding box center [1128, 188] width 21 height 14
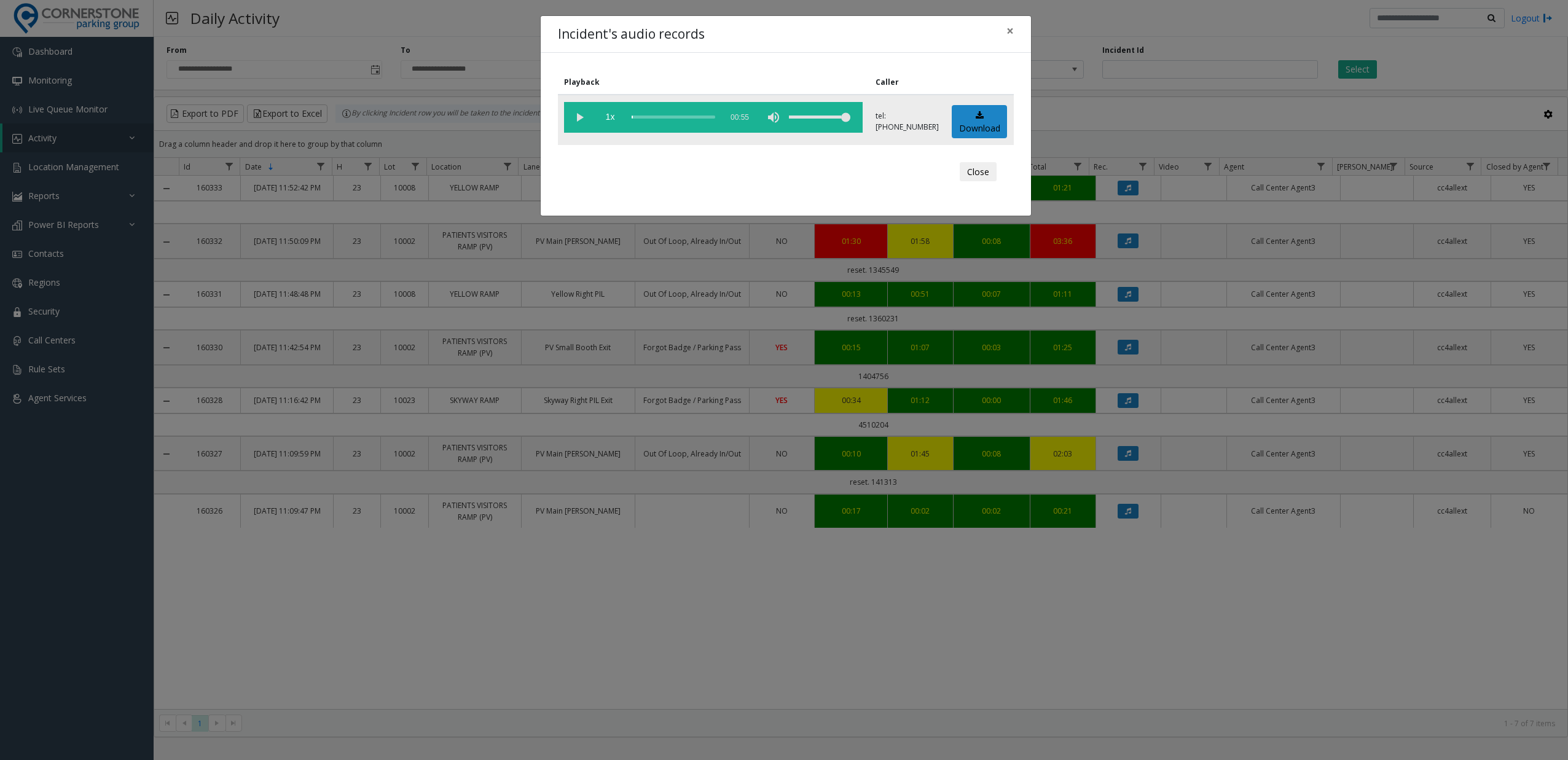
click at [518, 117] on vg-play-pause at bounding box center [579, 117] width 31 height 31
click at [518, 27] on span "×" at bounding box center [1010, 30] width 8 height 17
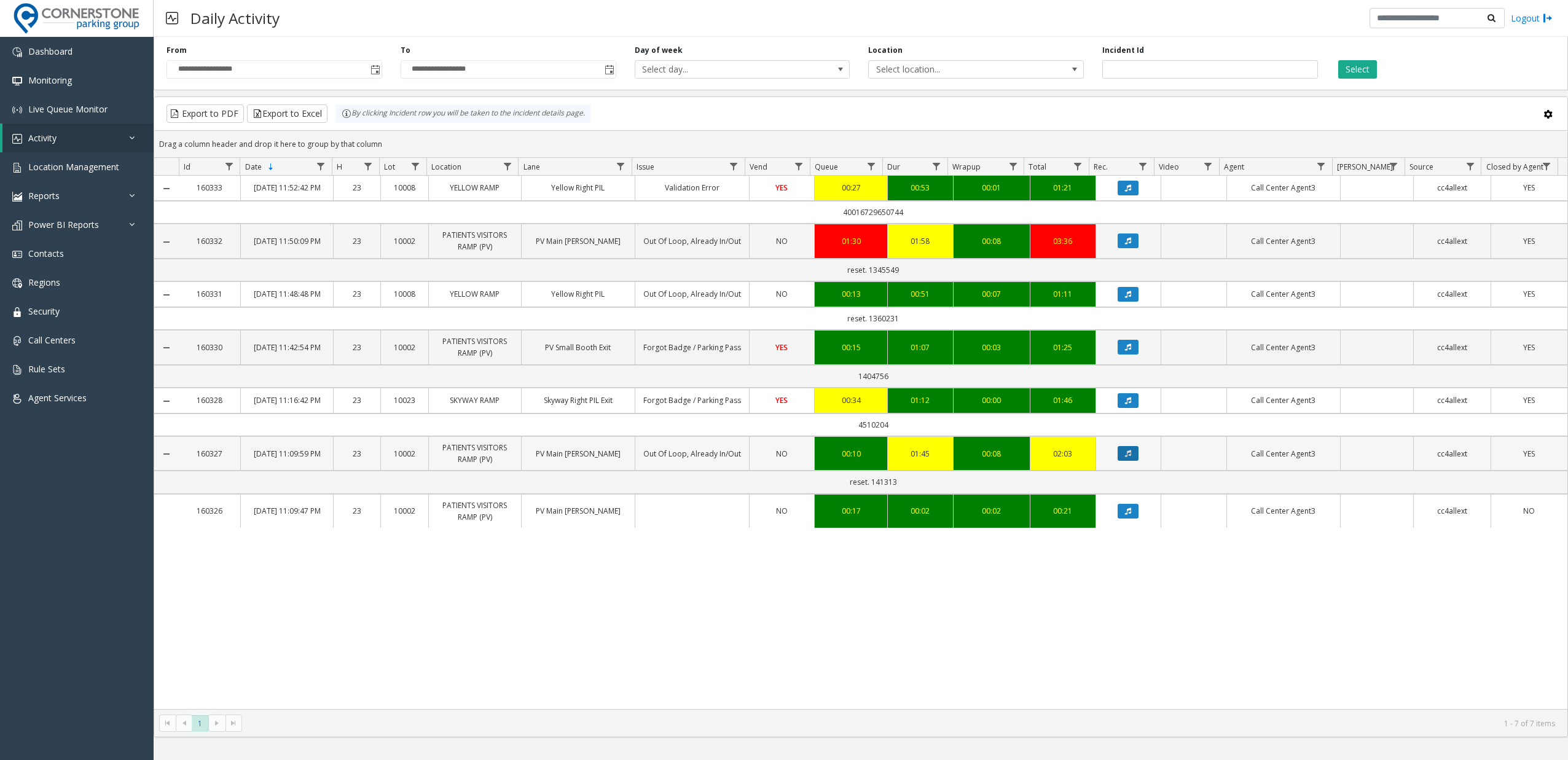
click at [518, 460] on button "Data table" at bounding box center [1128, 453] width 21 height 14
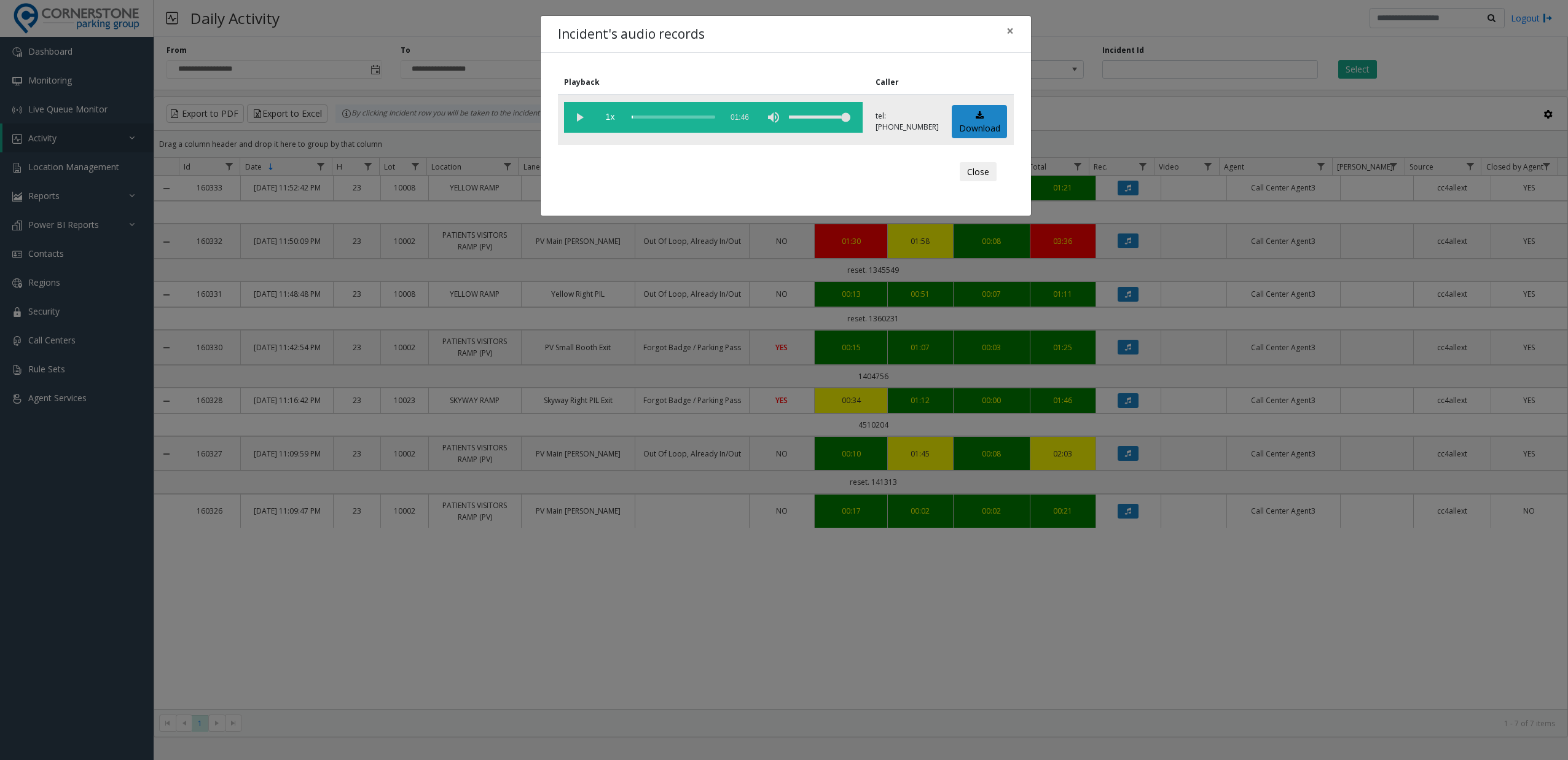
click at [518, 118] on vg-play-pause at bounding box center [579, 117] width 31 height 31
click at [518, 115] on div "scrub bar" at bounding box center [674, 117] width 84 height 31
click at [518, 114] on div "scrub bar" at bounding box center [674, 117] width 84 height 31
click at [518, 115] on vg-play-pause at bounding box center [579, 117] width 31 height 31
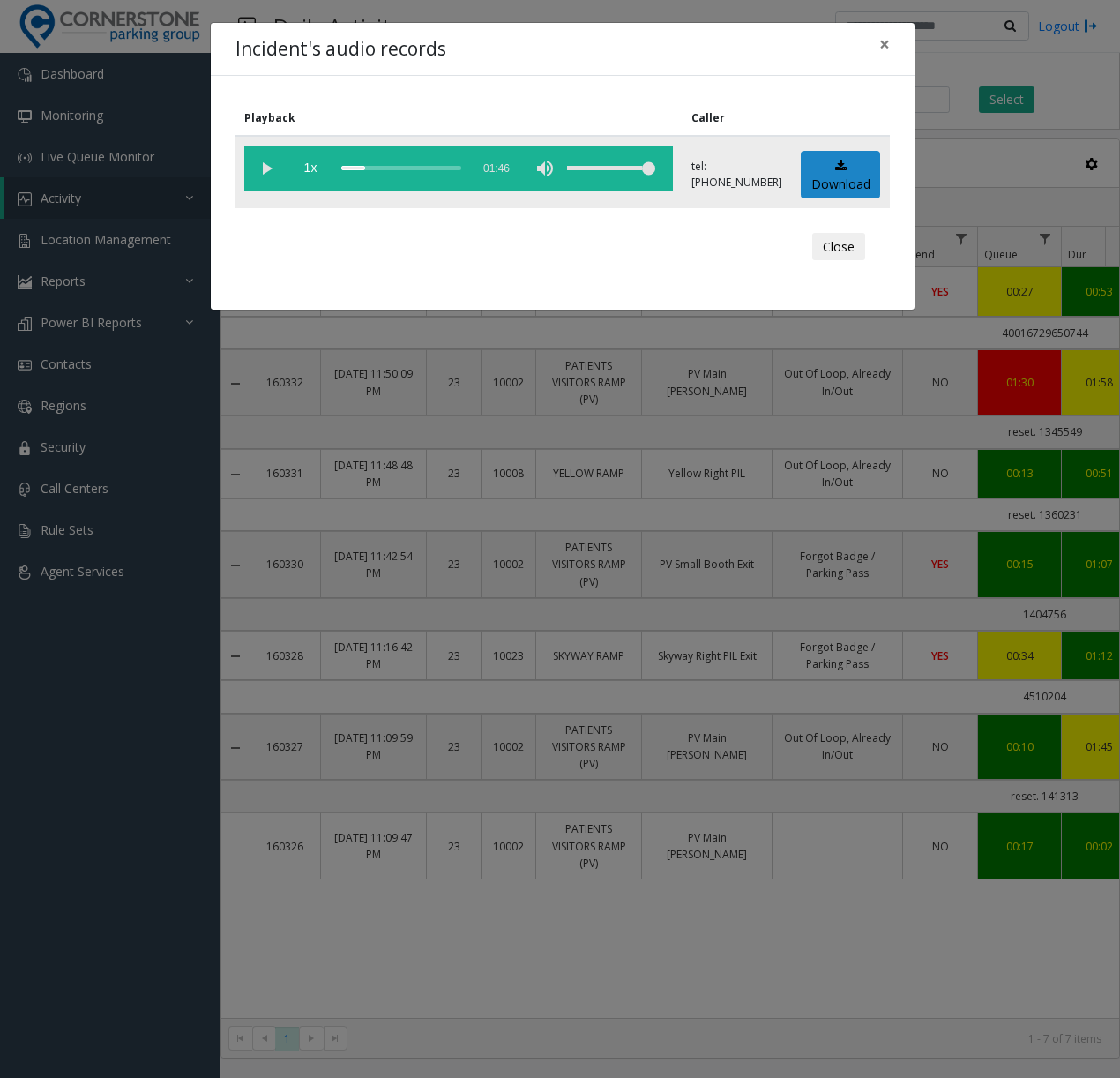
click at [259, 172] on vg-play-pause at bounding box center [266, 168] width 44 height 44
click at [261, 165] on vg-play-pause at bounding box center [266, 168] width 44 height 44
